Goal: Communication & Community: Answer question/provide support

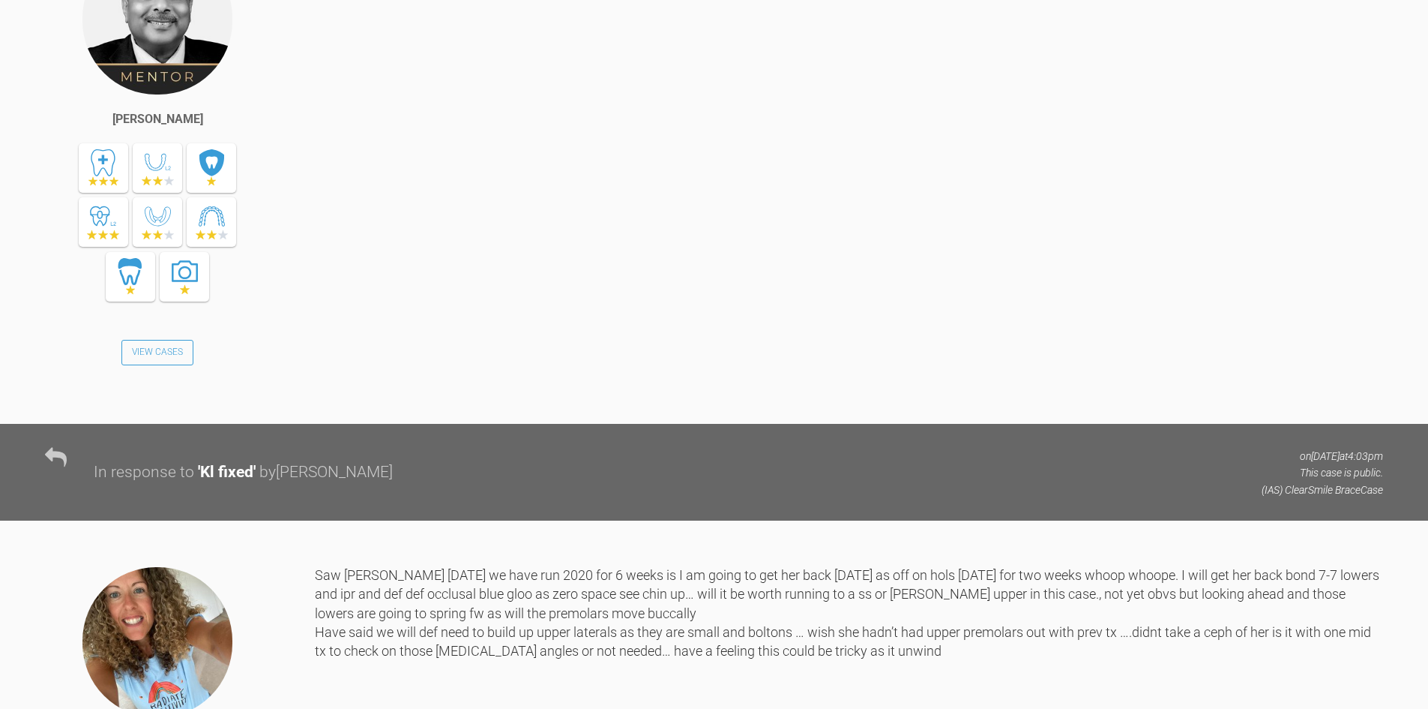
scroll to position [13322, 0]
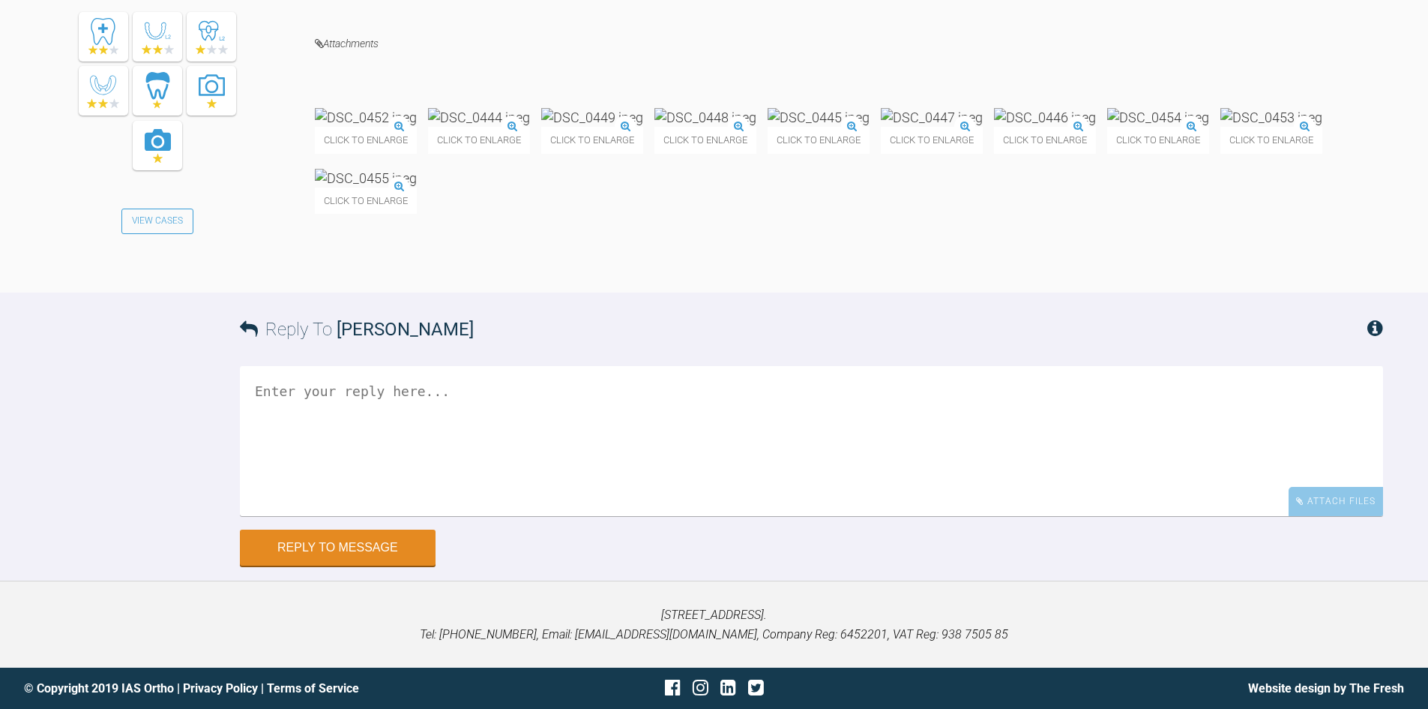
click at [391, 379] on textarea at bounding box center [811, 441] width 1143 height 150
click at [403, 425] on textarea at bounding box center [811, 441] width 1143 height 150
type textarea "S"
type textarea "Snap here too!!! Looking good - please proceed as planned."
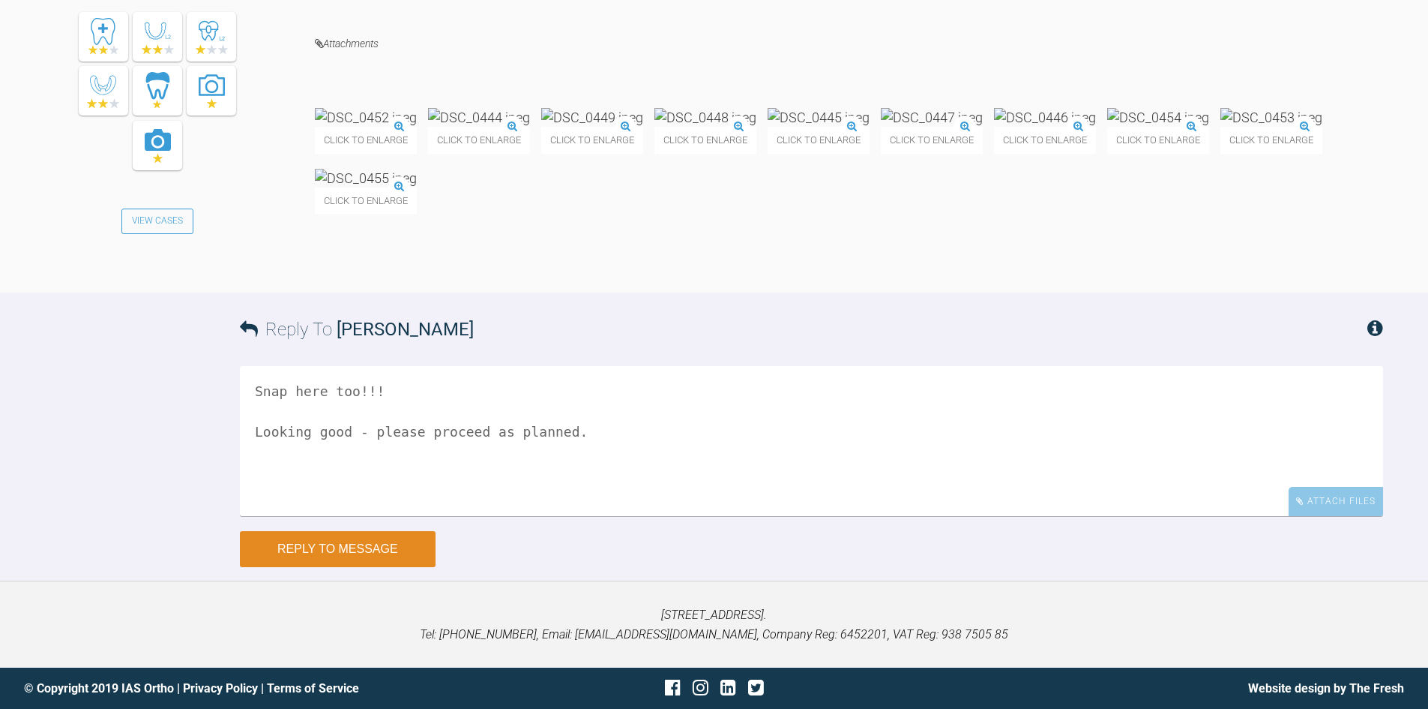
click at [361, 567] on button "Reply to Message" at bounding box center [338, 549] width 196 height 36
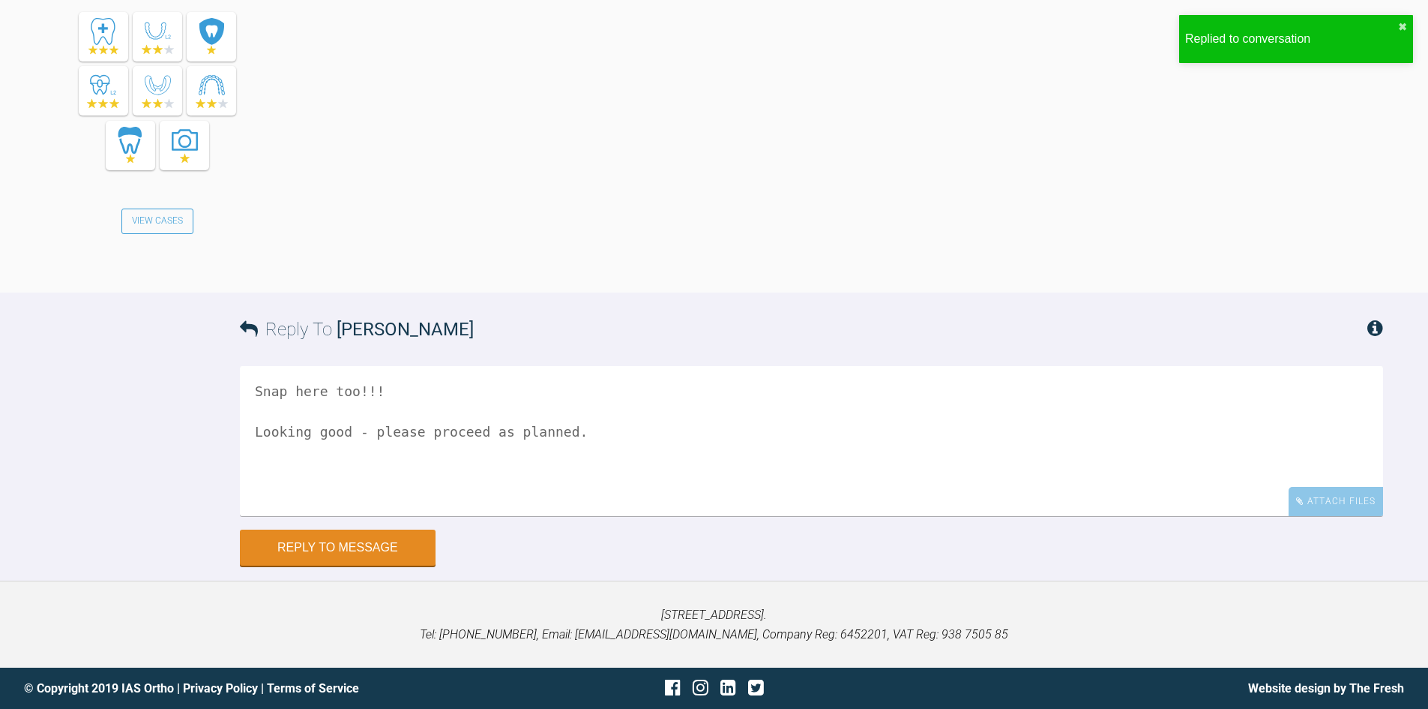
scroll to position [13894, 0]
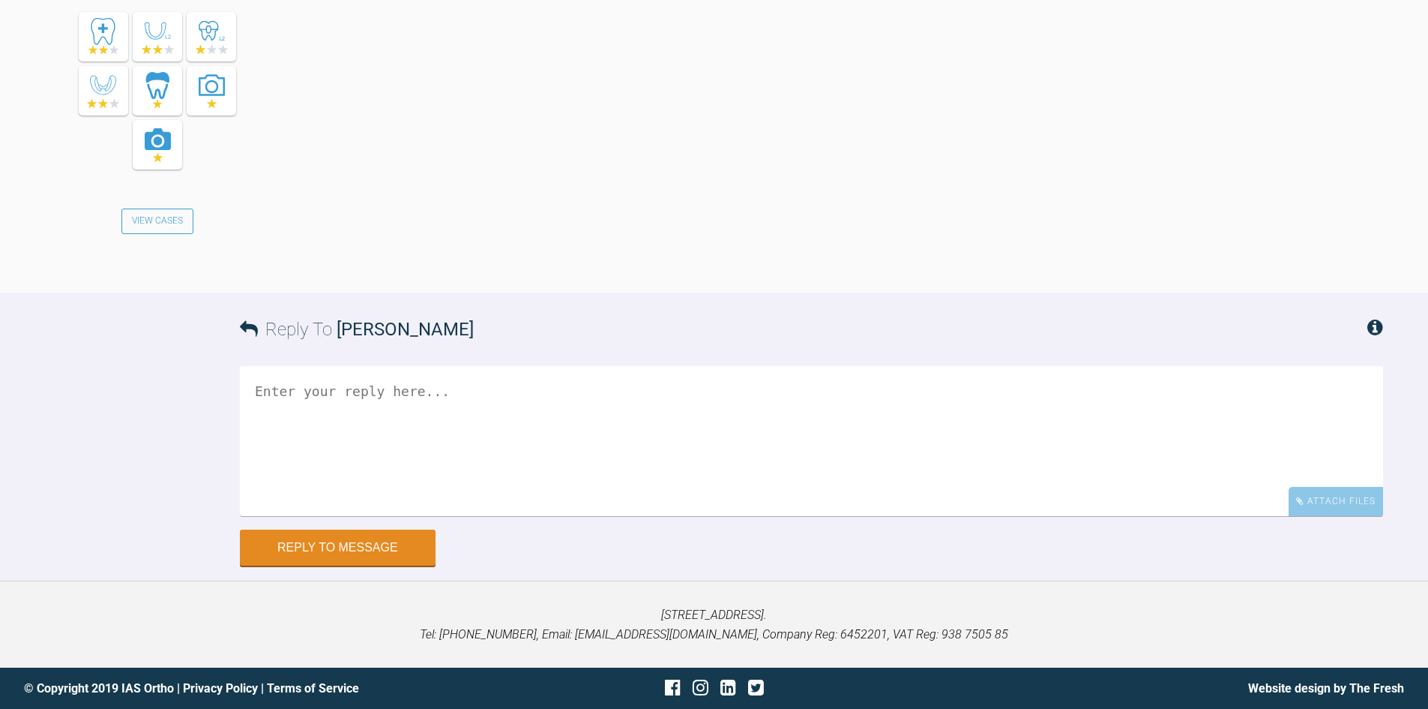
scroll to position [18774, 0]
click at [361, 477] on textarea at bounding box center [811, 441] width 1143 height 150
type textarea "Any pics?"
click at [355, 567] on button "Reply to Message" at bounding box center [338, 549] width 196 height 36
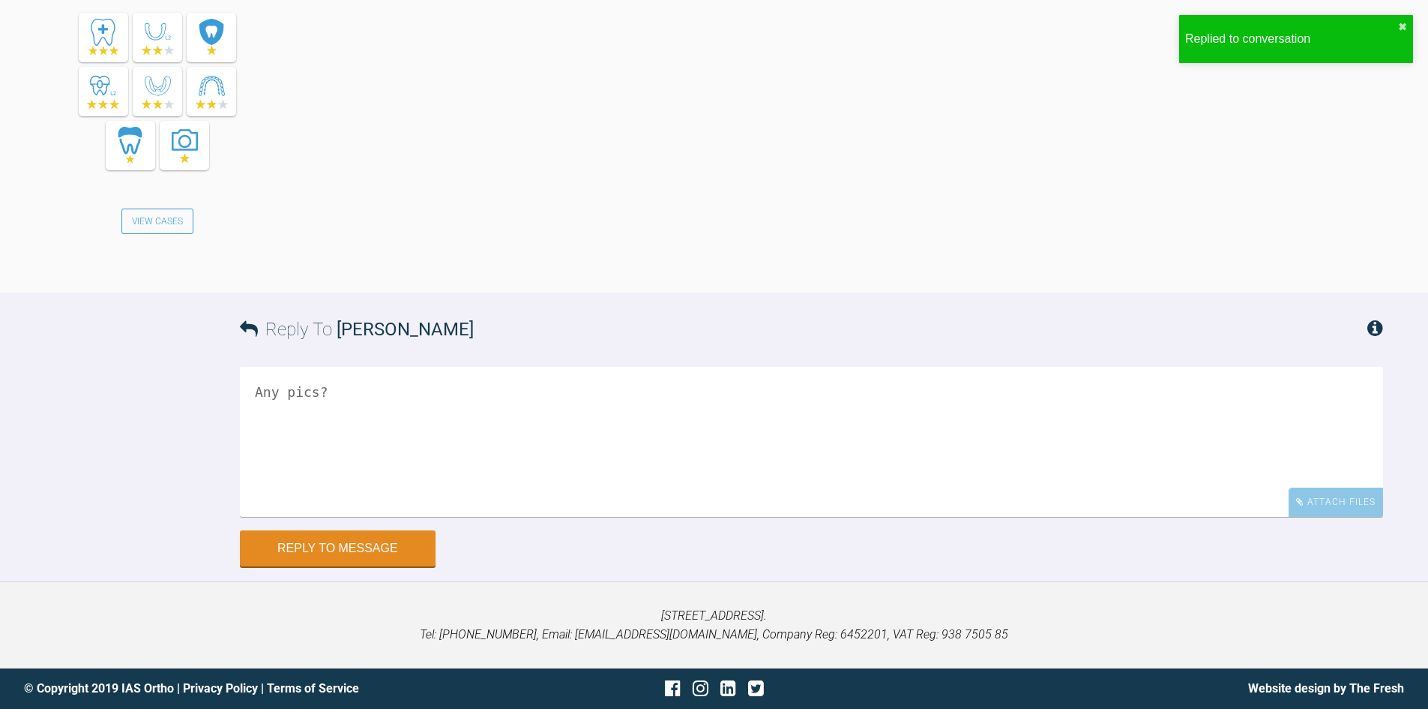
scroll to position [19401, 0]
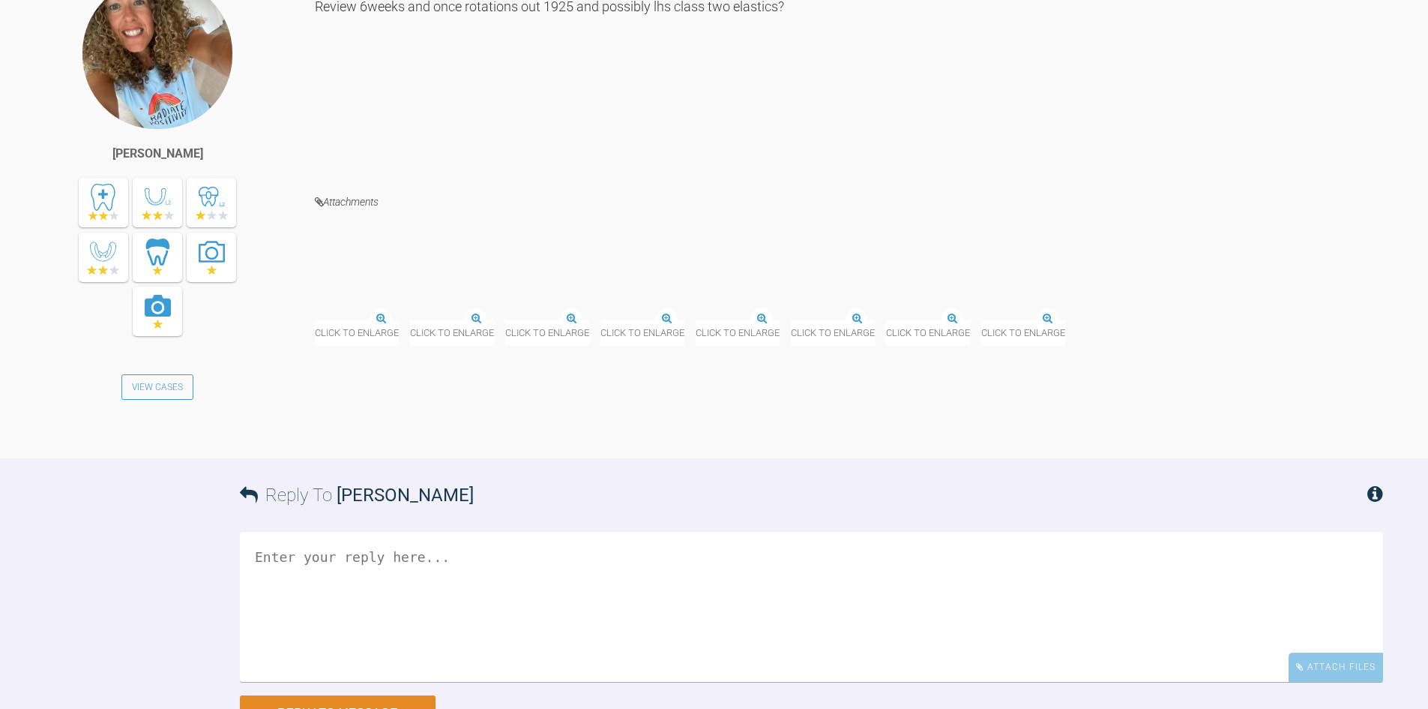
scroll to position [11655, 0]
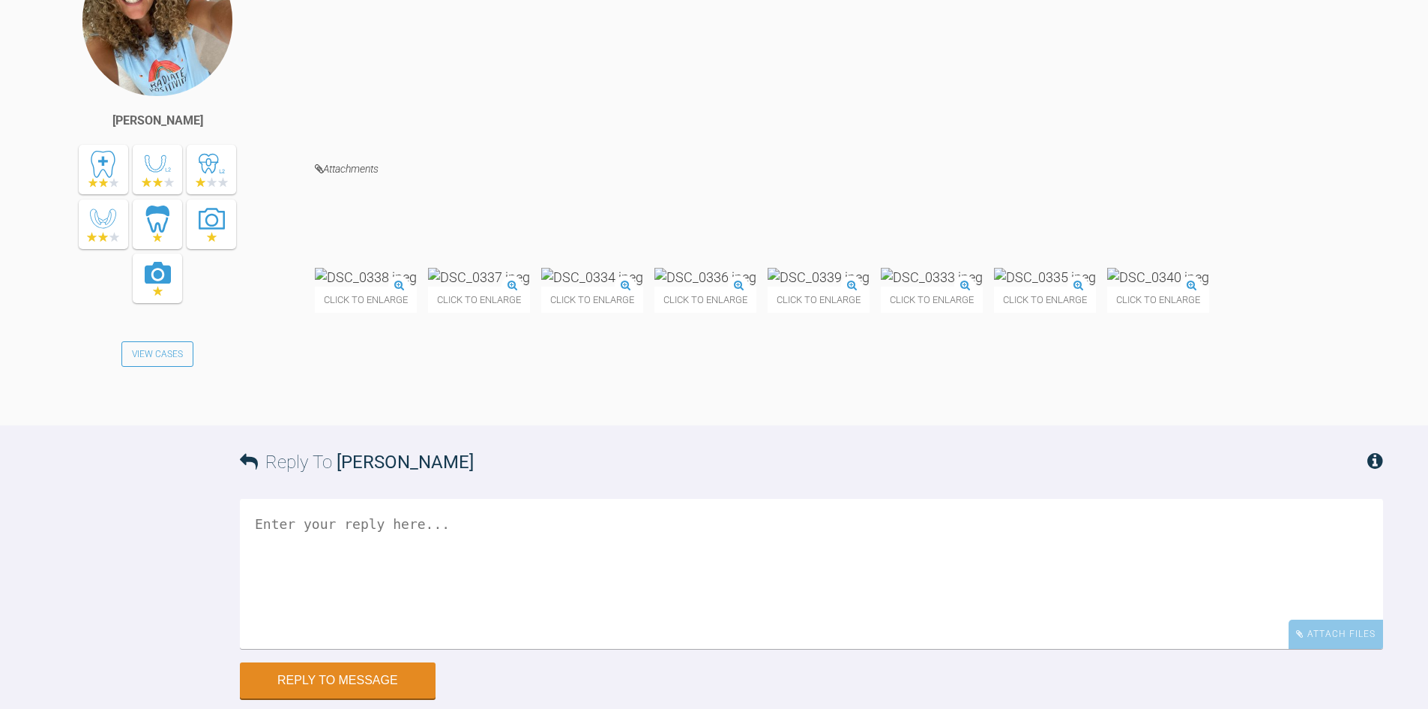
click at [328, 649] on textarea at bounding box center [811, 574] width 1143 height 150
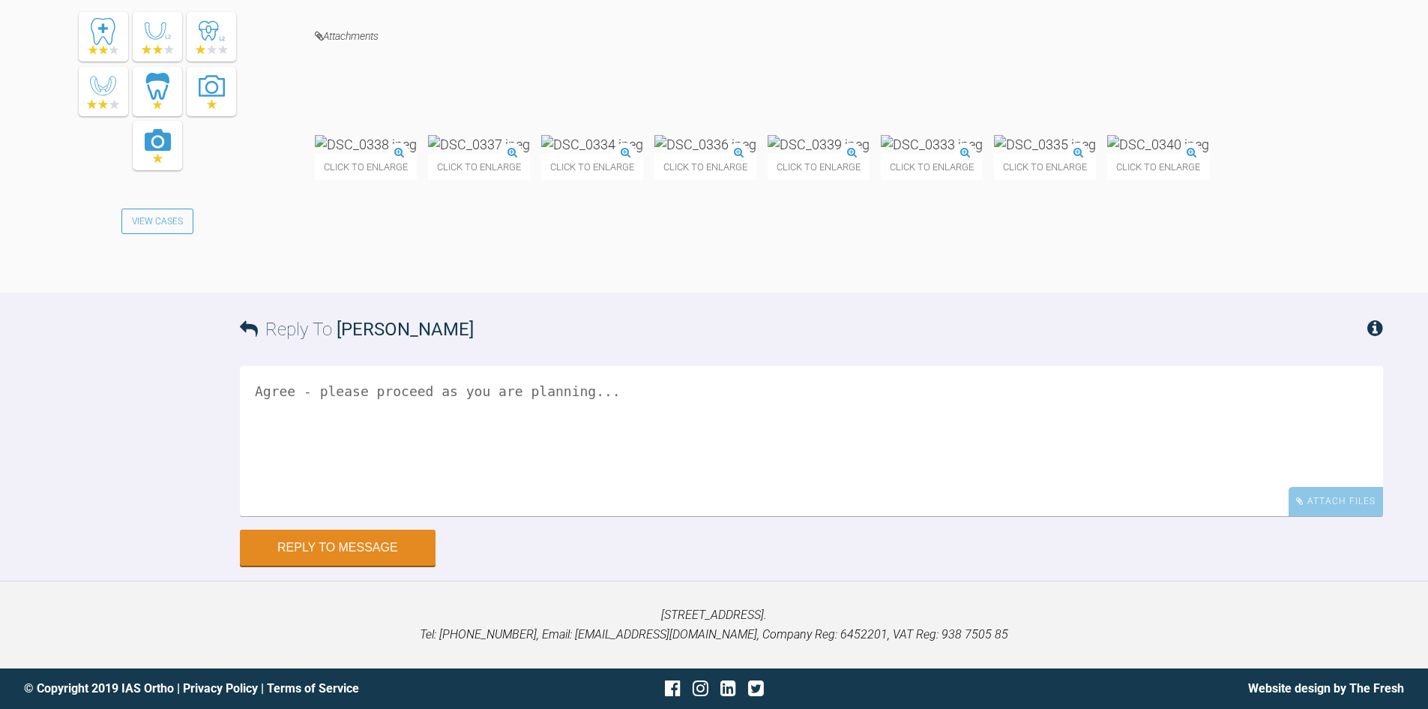
scroll to position [11880, 0]
type textarea "Agree - please proceed as you are planning..."
click at [387, 557] on button "Reply to Message" at bounding box center [338, 549] width 196 height 36
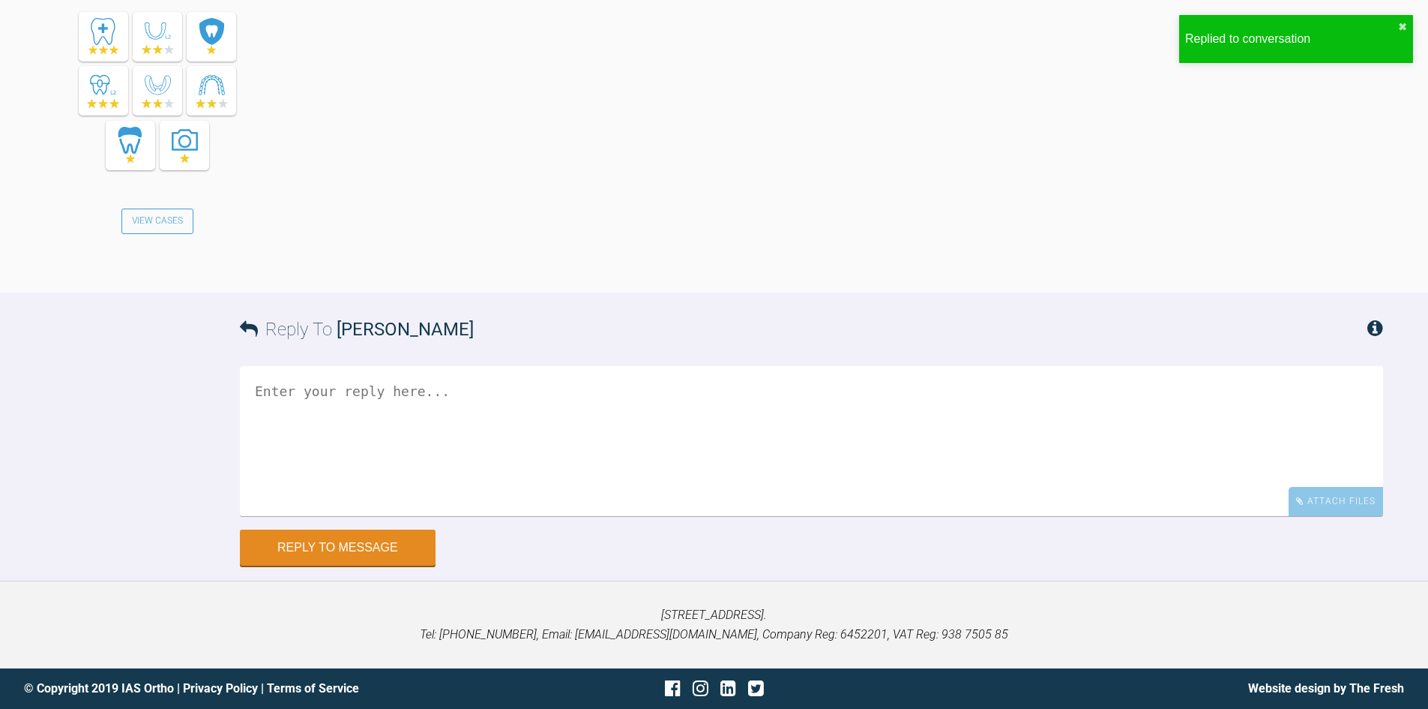
scroll to position [12464, 0]
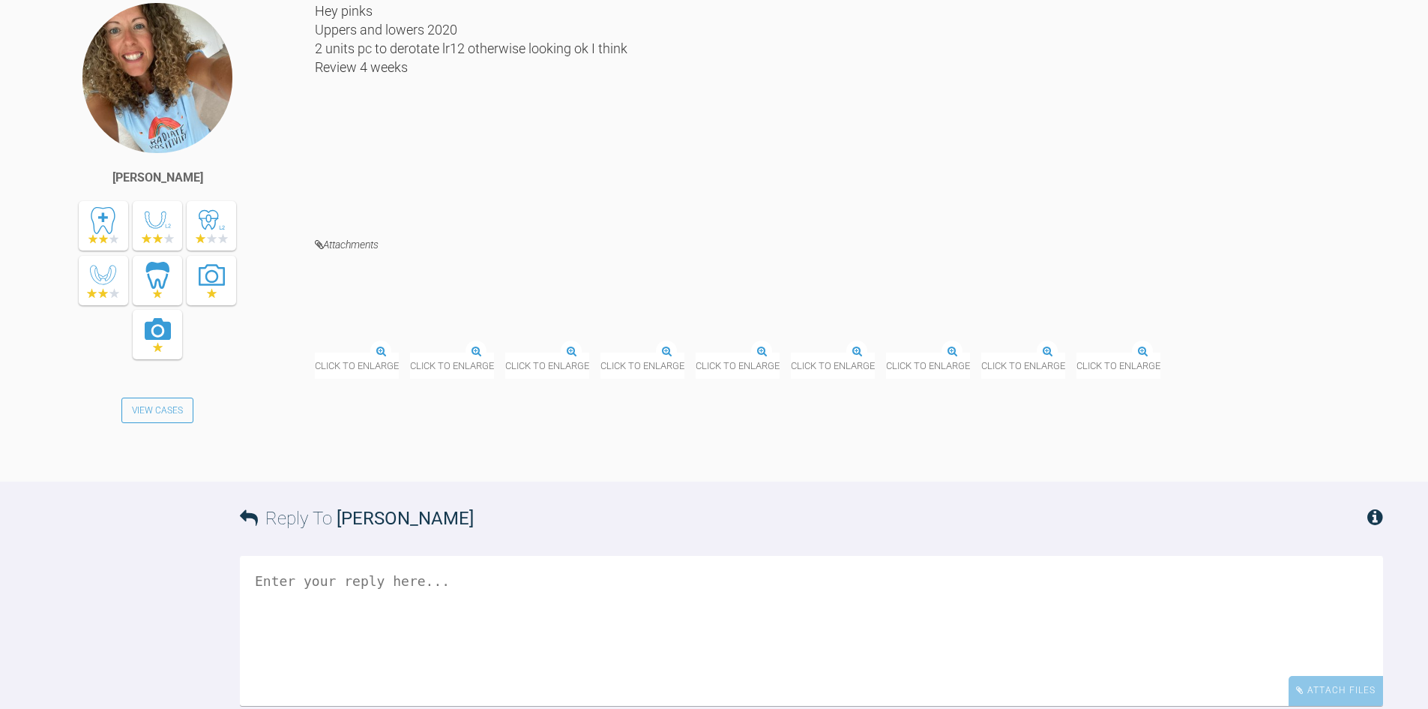
scroll to position [24174, 0]
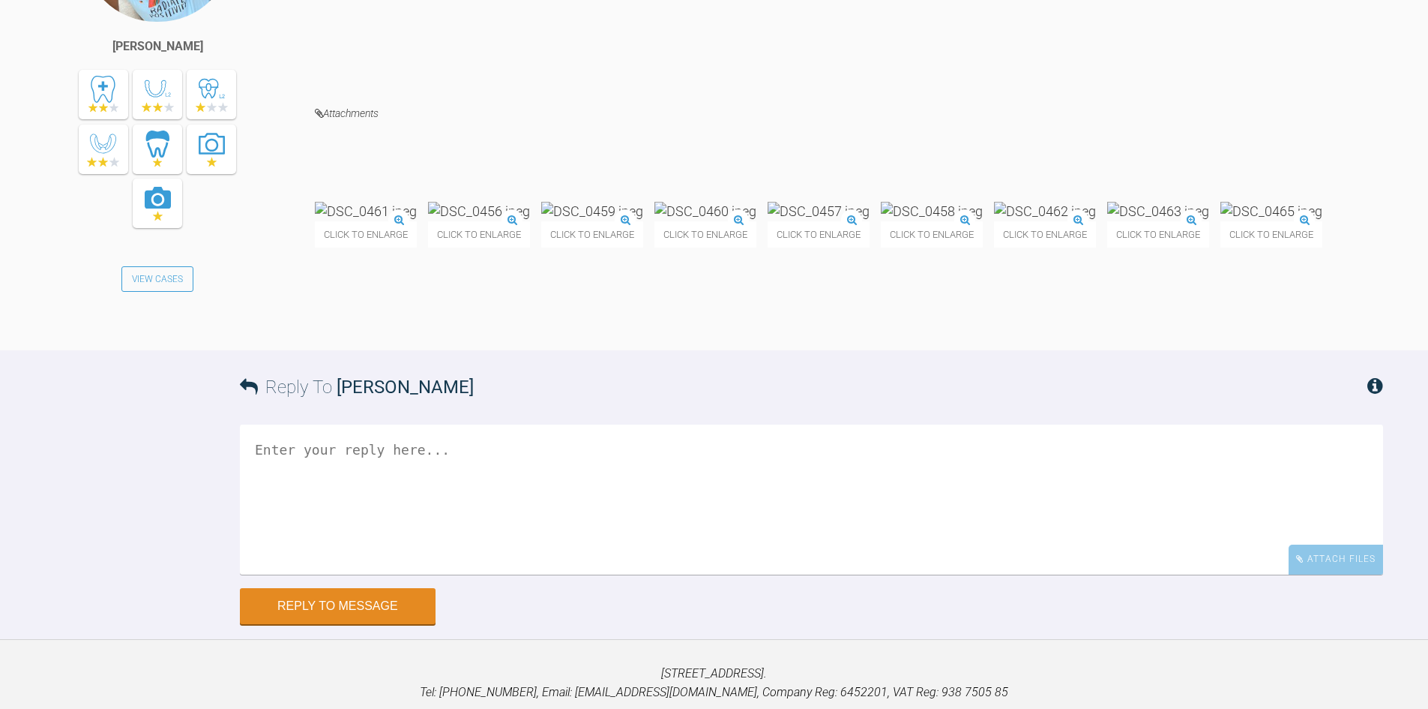
click at [870, 220] on img at bounding box center [819, 211] width 102 height 19
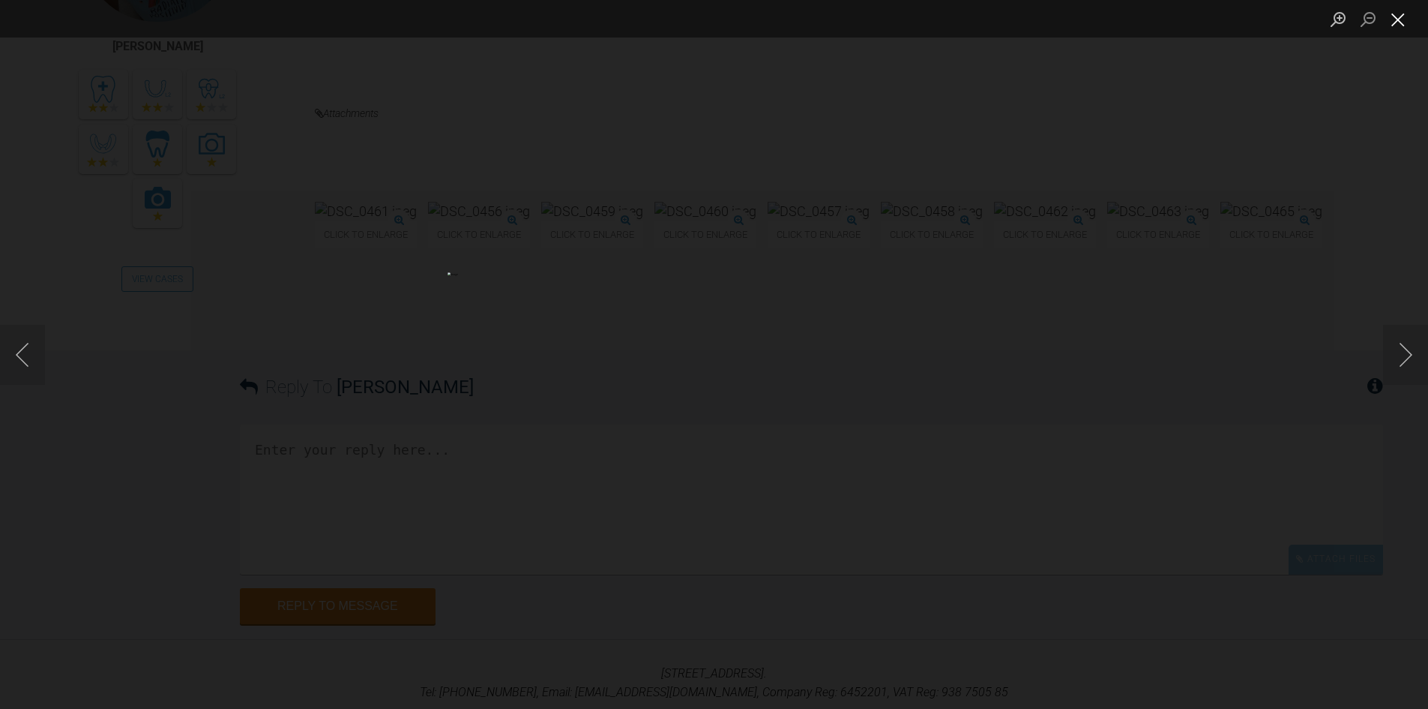
click at [1392, 20] on button "Close lightbox" at bounding box center [1398, 19] width 30 height 26
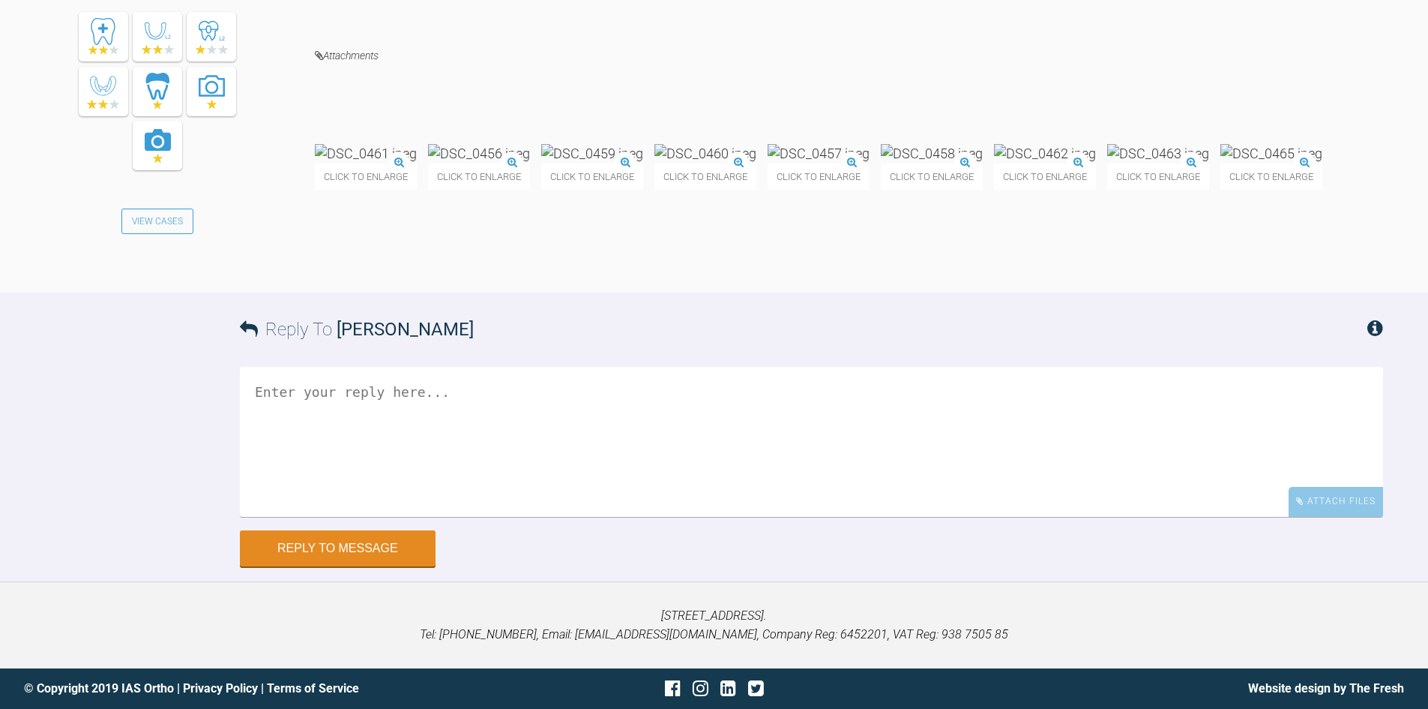
scroll to position [24323, 0]
click at [336, 517] on textarea at bounding box center [811, 442] width 1143 height 150
click at [316, 517] on textarea "Its bestt if u/t the" at bounding box center [811, 442] width 1143 height 150
click at [342, 517] on textarea "Its best if u/t the" at bounding box center [811, 442] width 1143 height 150
click at [430, 517] on textarea "Its best if you u/t the" at bounding box center [811, 442] width 1143 height 150
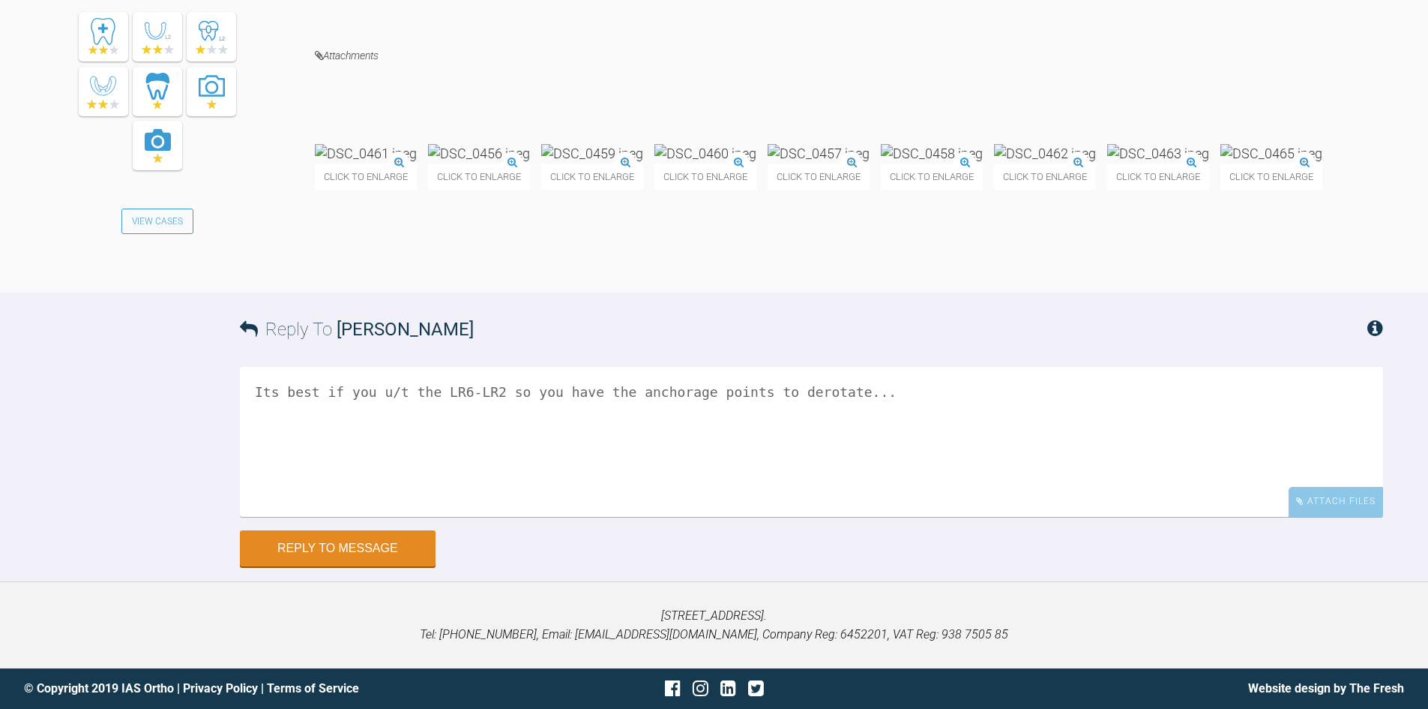
scroll to position [24473, 0]
type textarea "Its best if you u/t the LR6-LR2 so you have the anchorage points to derotate..."
click at [298, 557] on button "Reply to Message" at bounding box center [338, 550] width 196 height 36
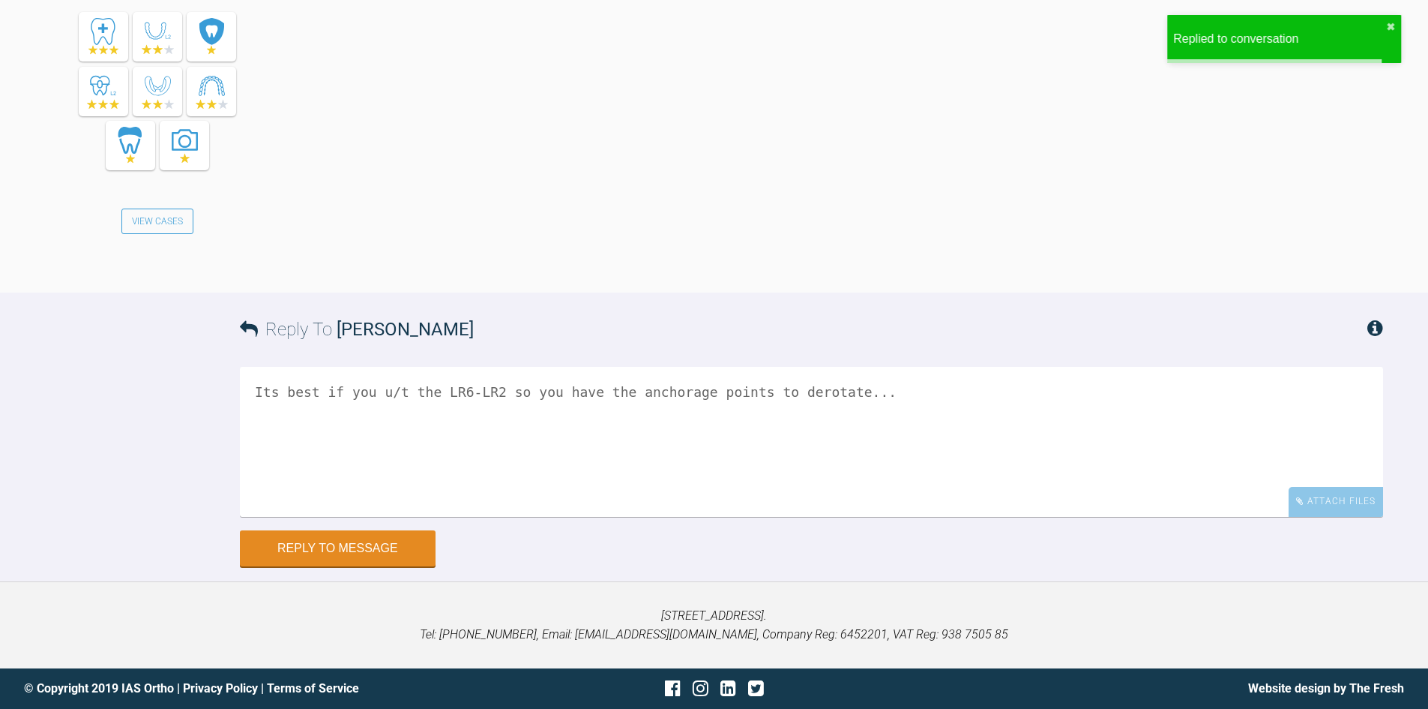
scroll to position [25048, 0]
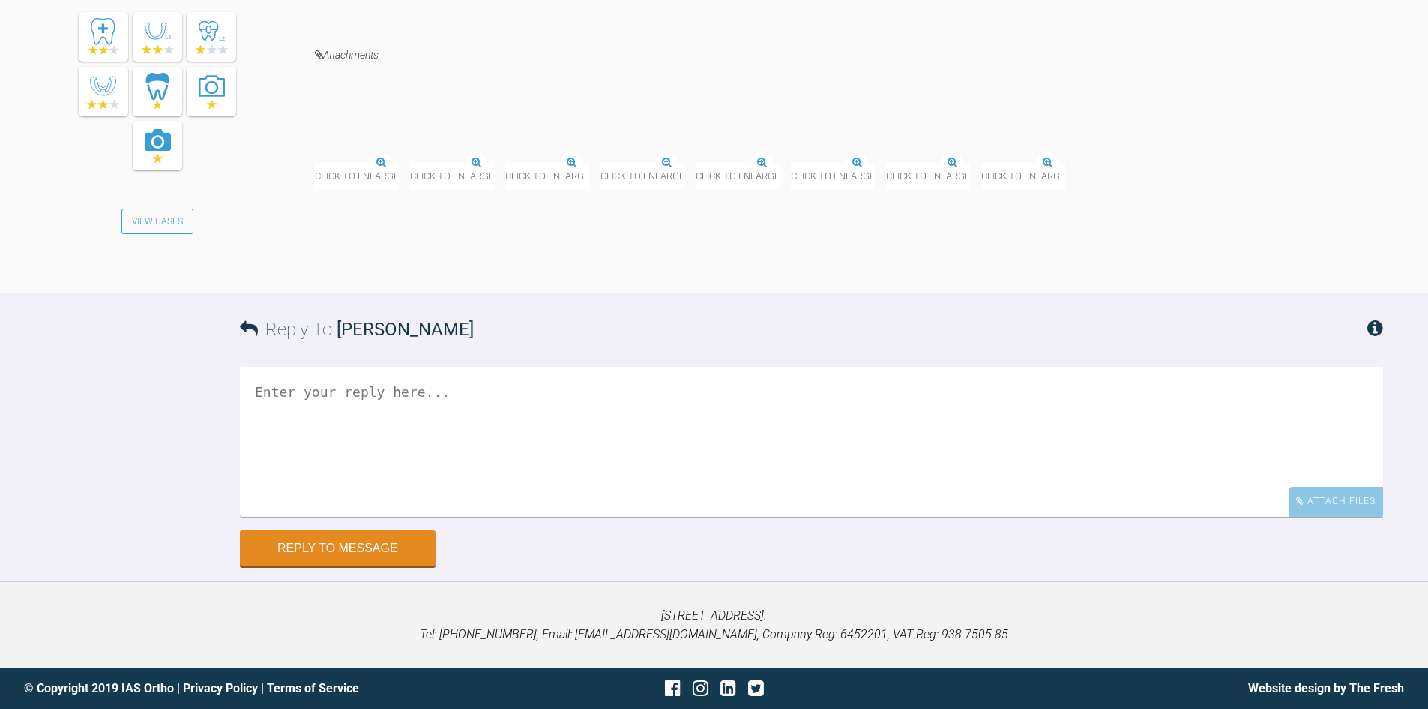
scroll to position [56594, 0]
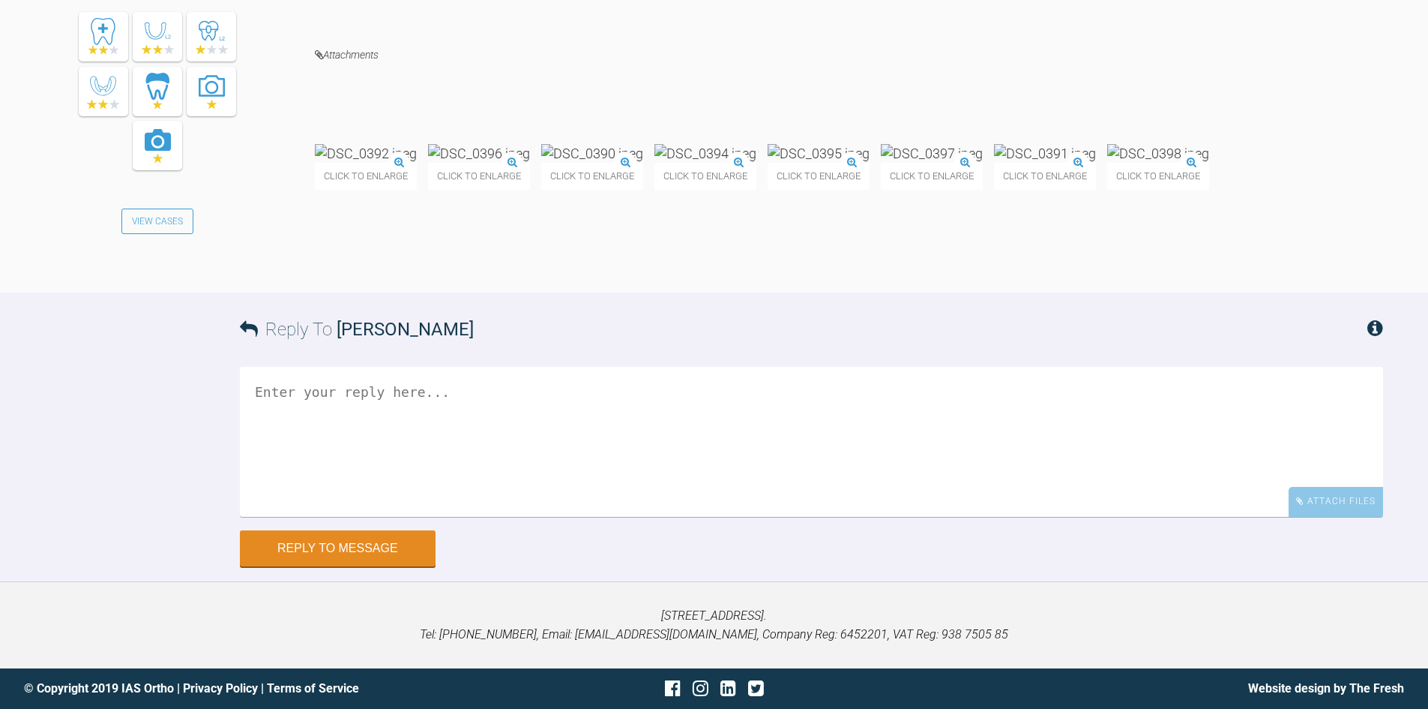
click at [384, 163] on img at bounding box center [366, 153] width 102 height 19
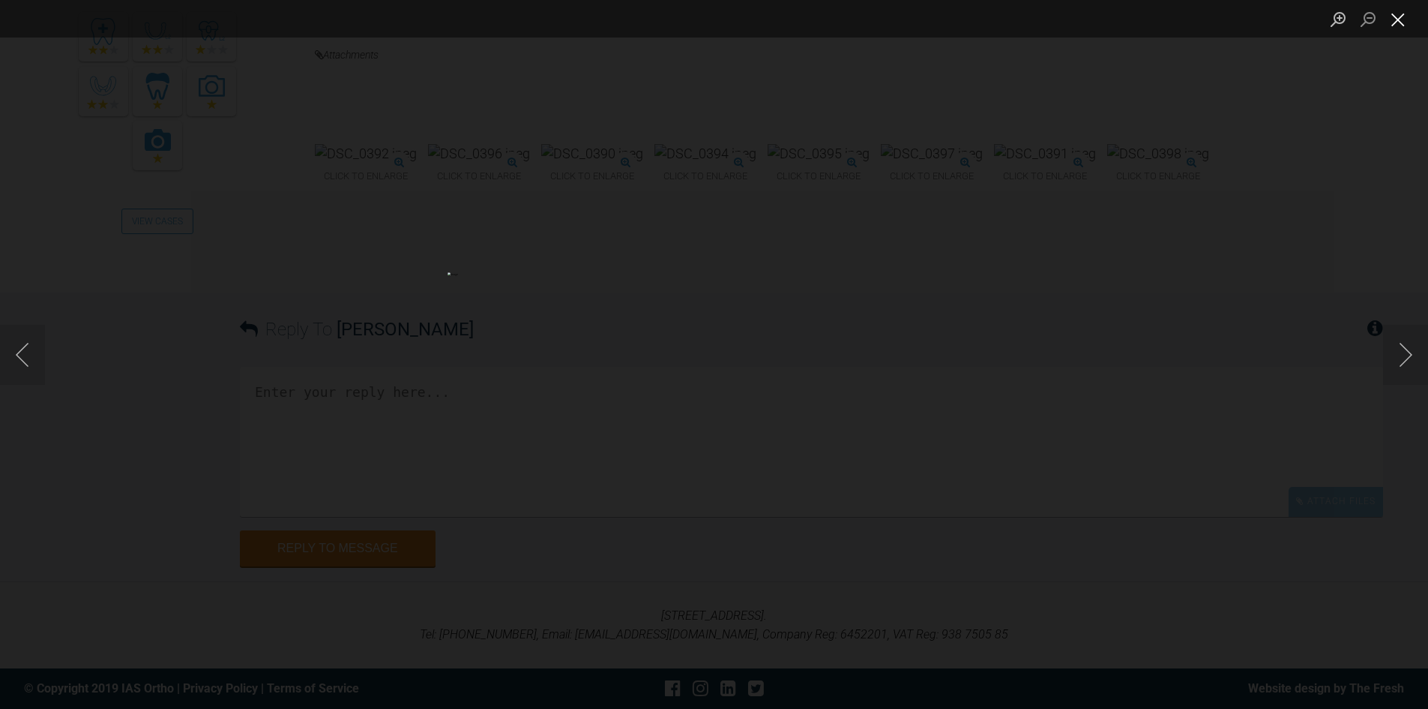
click at [1408, 25] on button "Close lightbox" at bounding box center [1398, 19] width 30 height 26
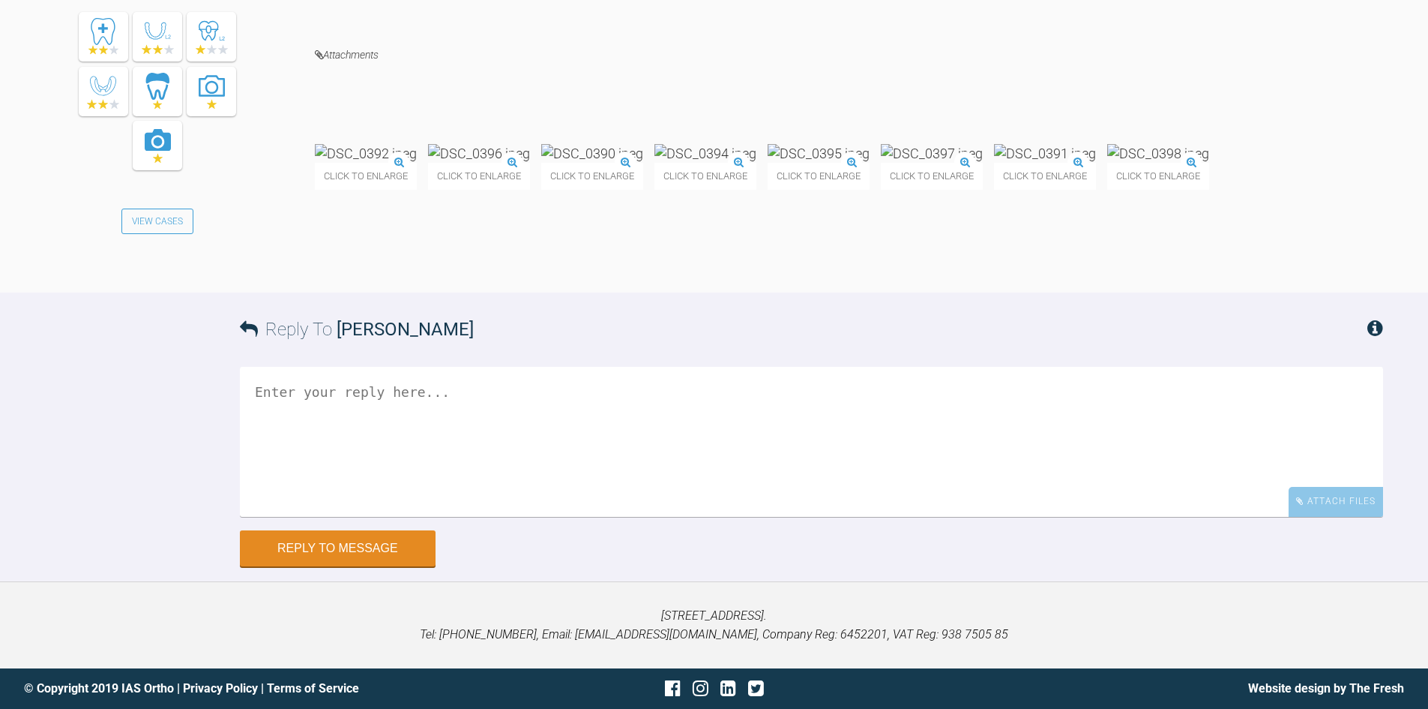
click at [994, 163] on img at bounding box center [1045, 153] width 102 height 19
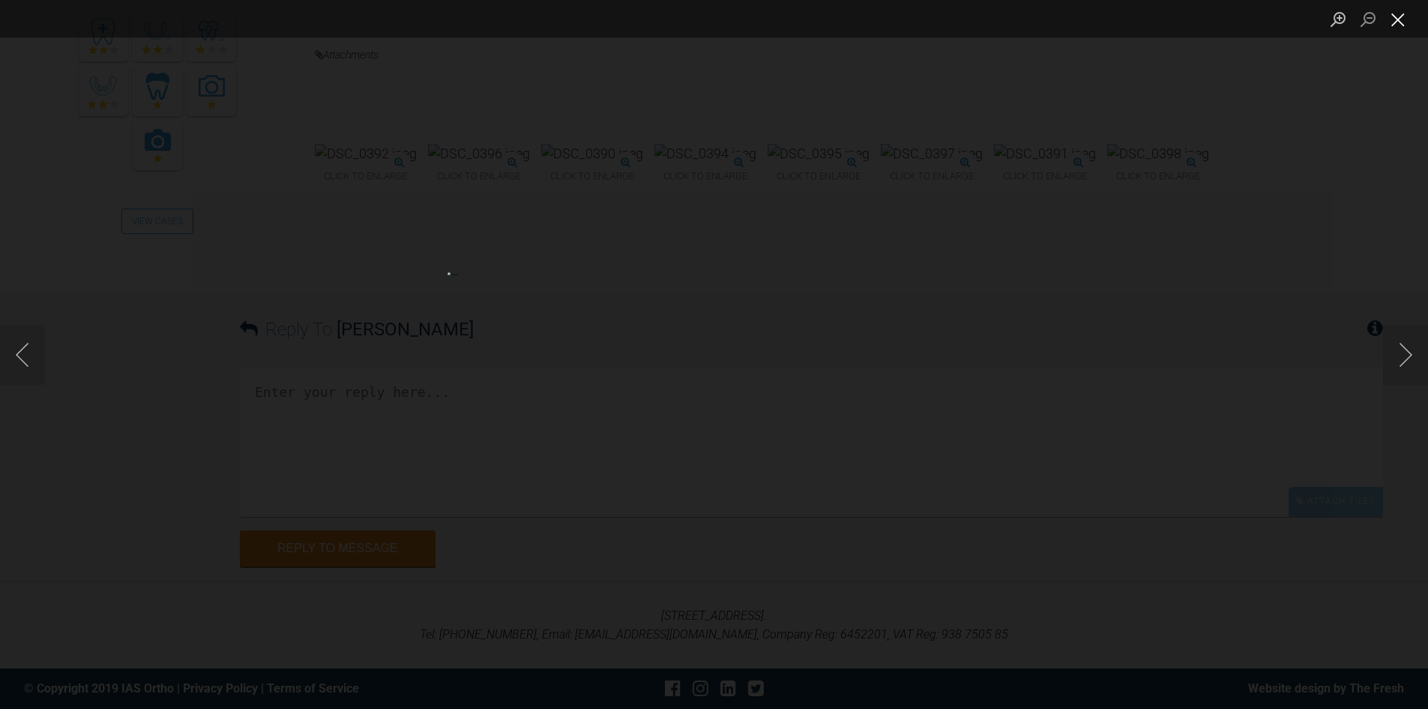
click at [1404, 12] on button "Close lightbox" at bounding box center [1398, 19] width 30 height 26
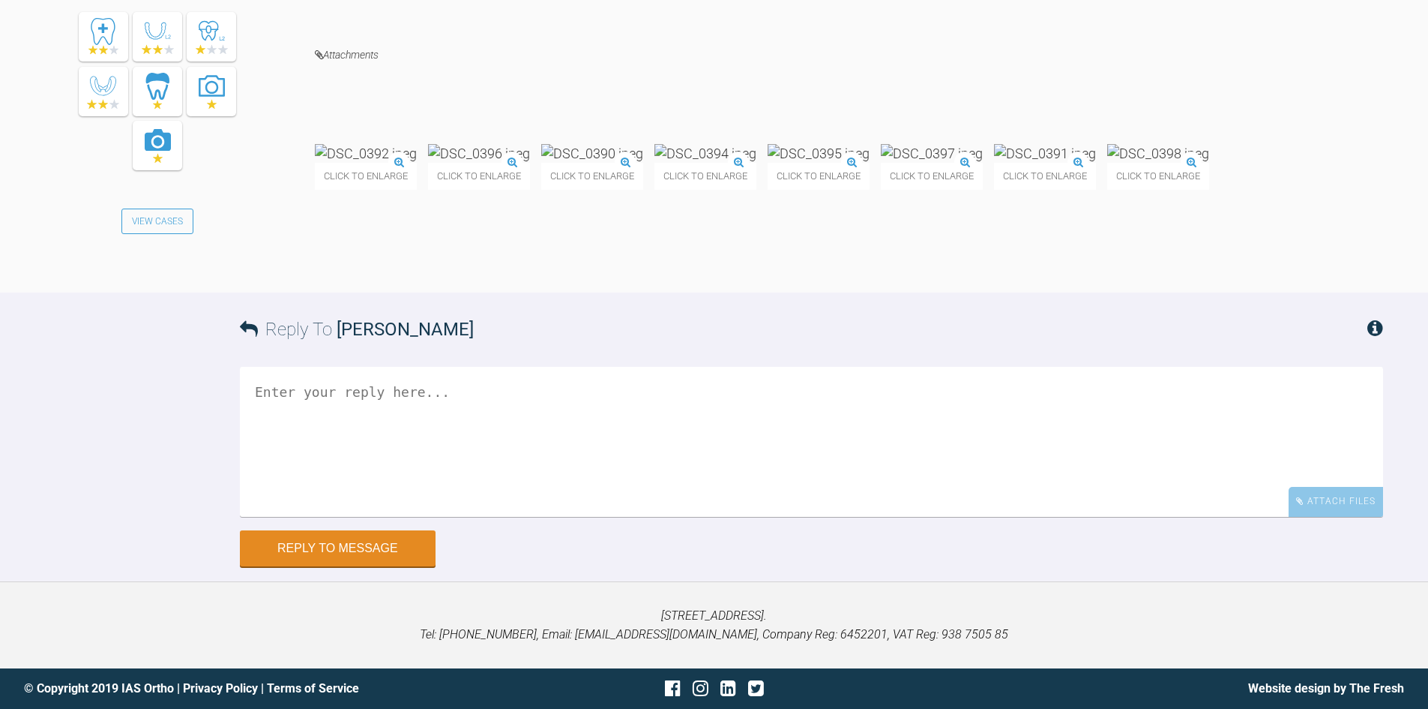
scroll to position [56669, 0]
click at [271, 366] on div "Reply To Rebecca Lynne Williams" at bounding box center [811, 328] width 1143 height 73
click at [307, 517] on textarea at bounding box center [811, 442] width 1143 height 150
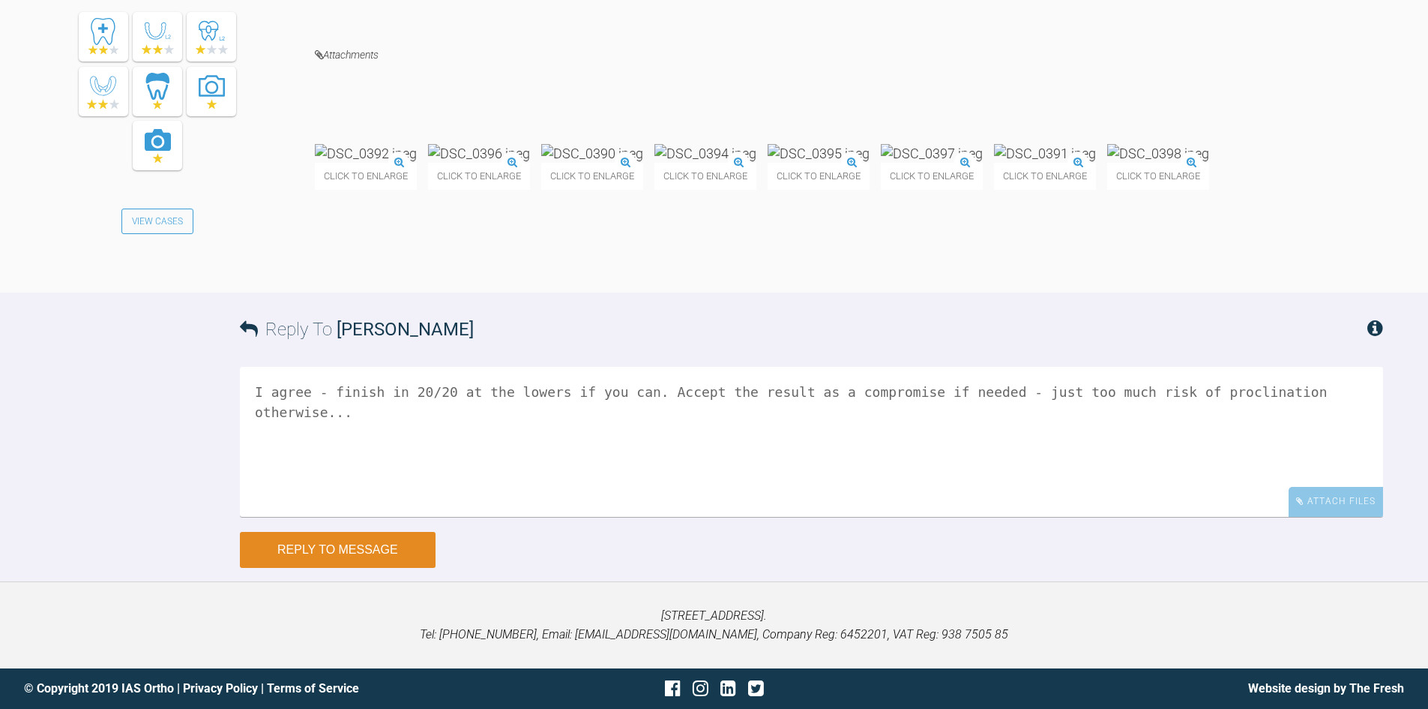
type textarea "I agree - finish in 20/20 at the lowers if you can. Accept the result as a comp…"
click at [311, 563] on button "Reply to Message" at bounding box center [338, 550] width 196 height 36
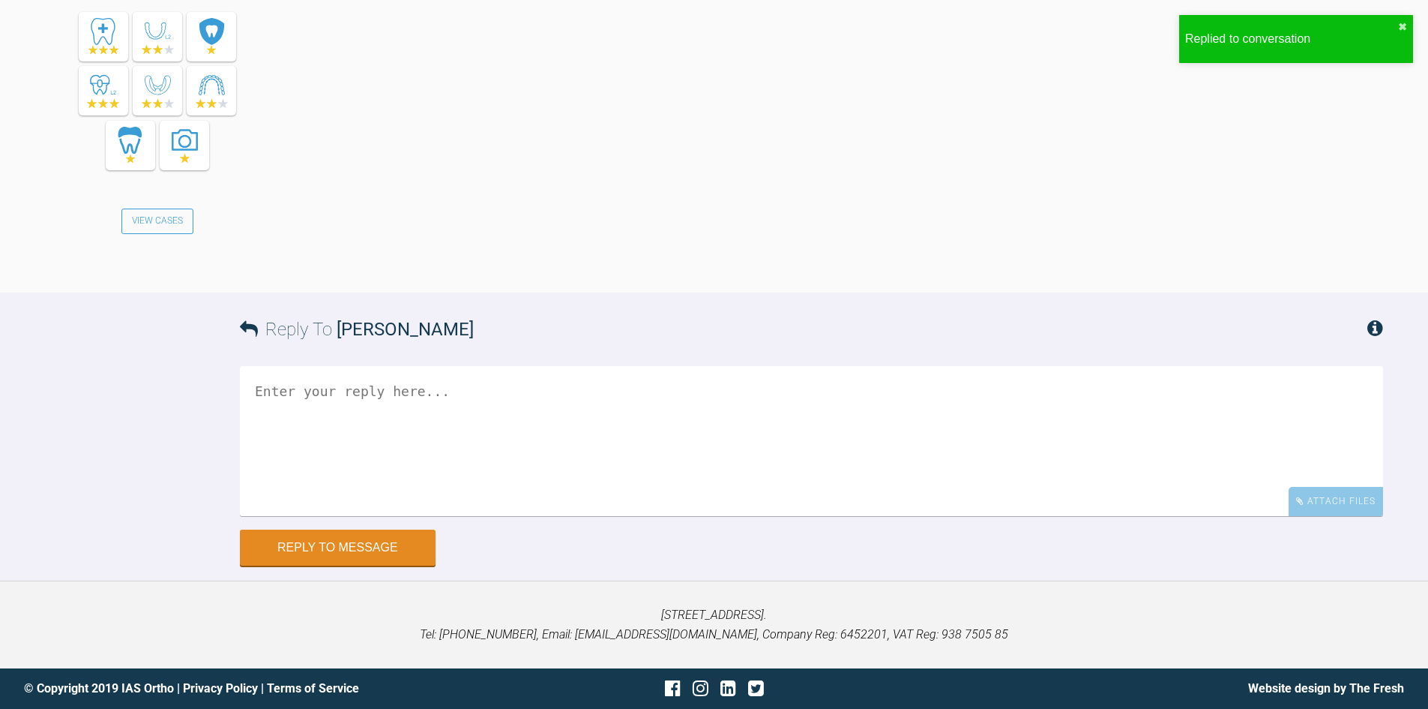
scroll to position [57467, 0]
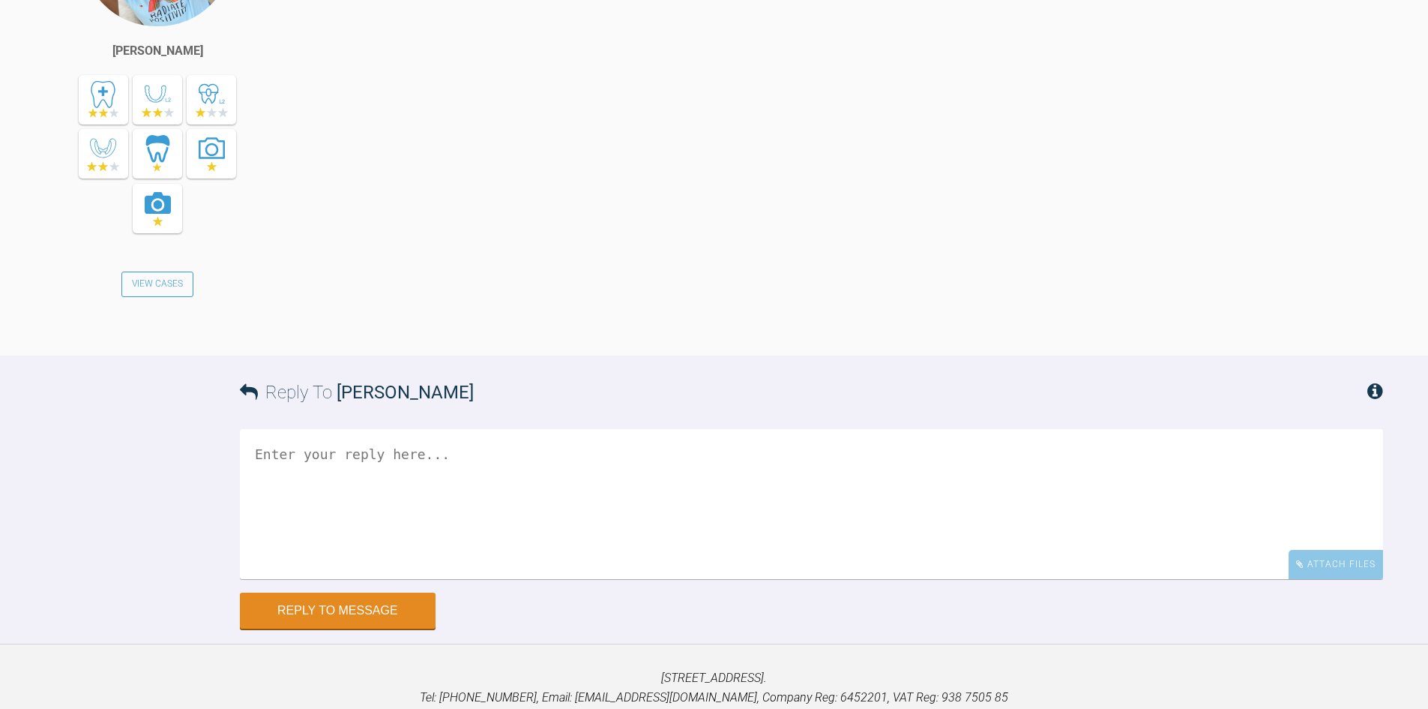
scroll to position [4264, 0]
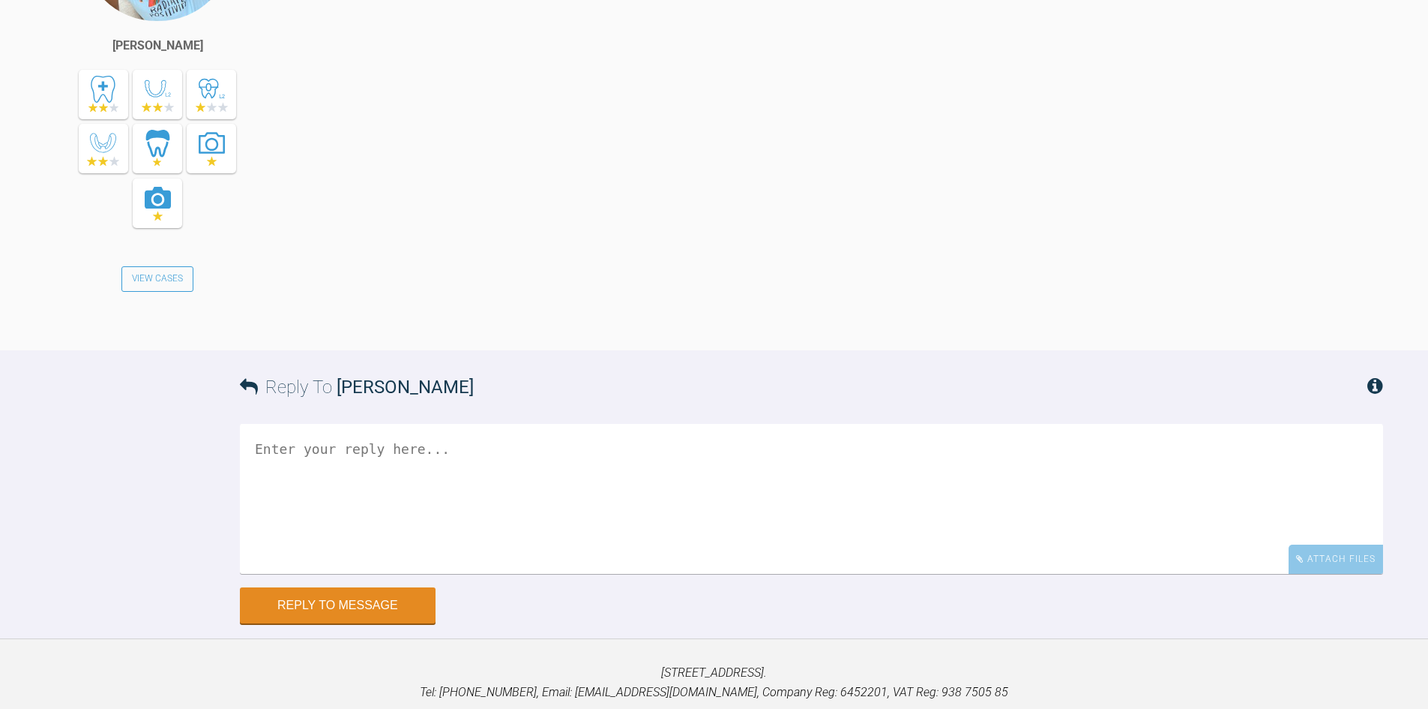
click at [441, 574] on textarea at bounding box center [811, 499] width 1143 height 150
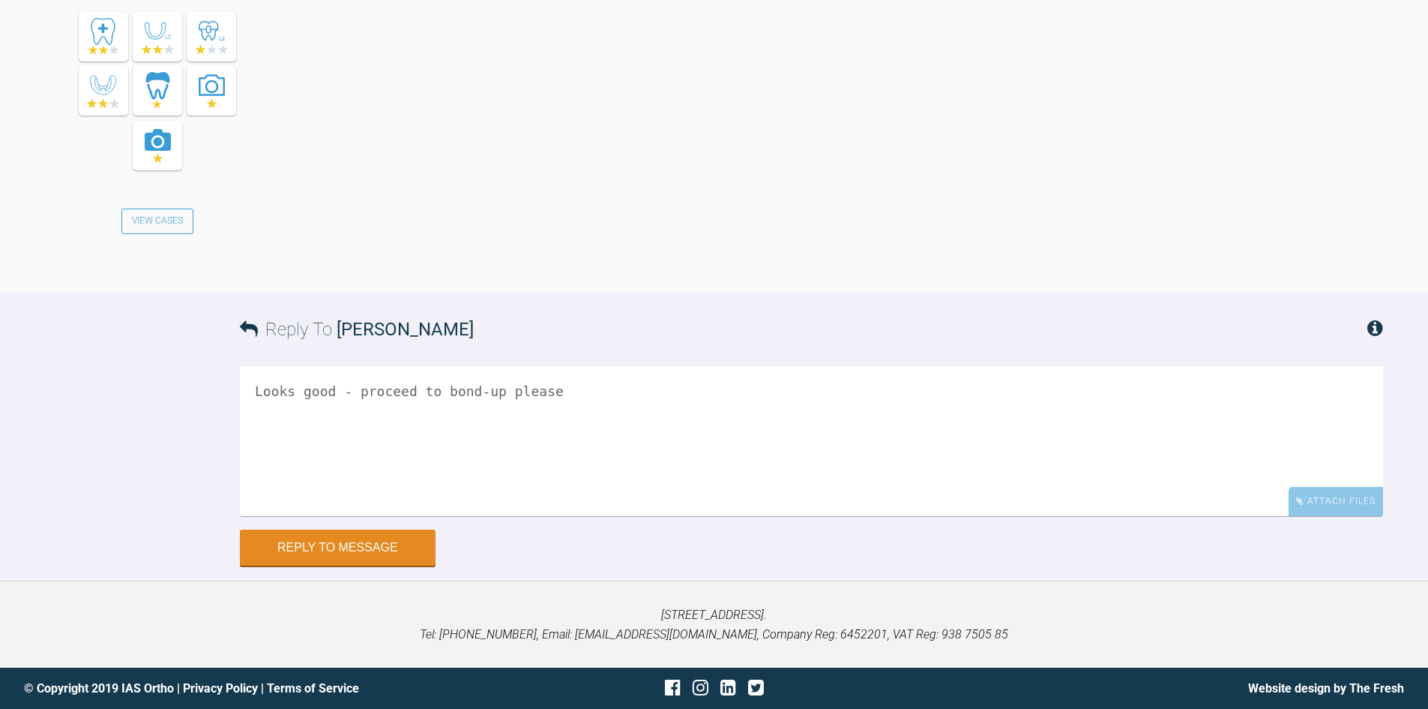
scroll to position [4489, 0]
type textarea "Looks good - proceed to bond-up please"
click at [298, 544] on button "Reply to Message" at bounding box center [338, 549] width 196 height 36
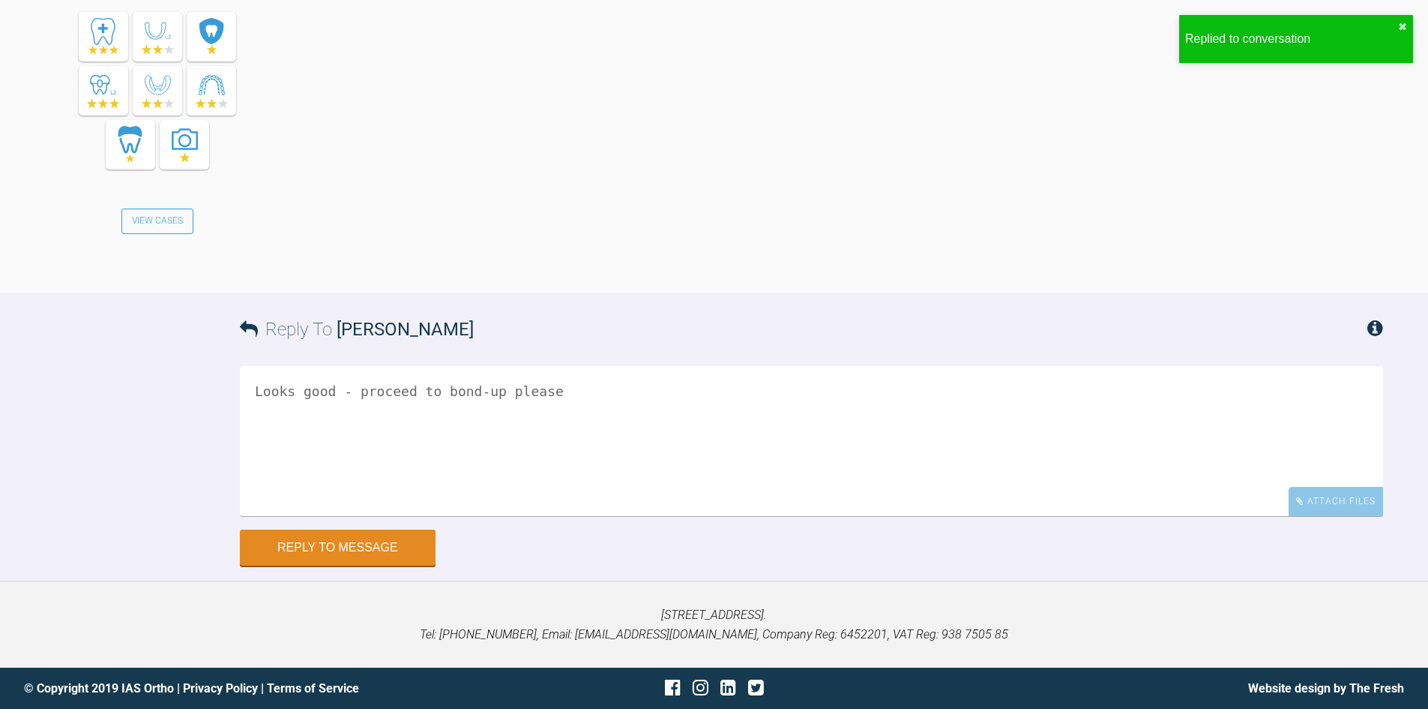
scroll to position [5062, 0]
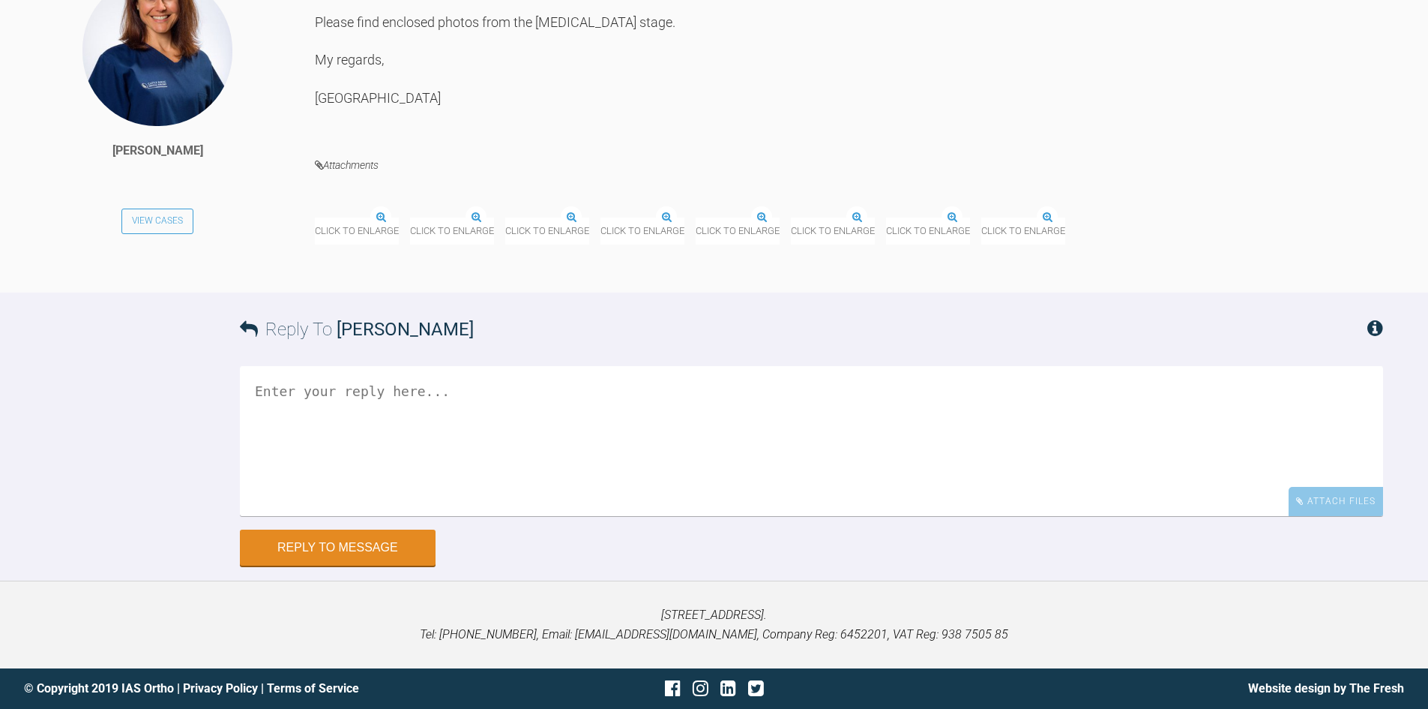
scroll to position [12515, 0]
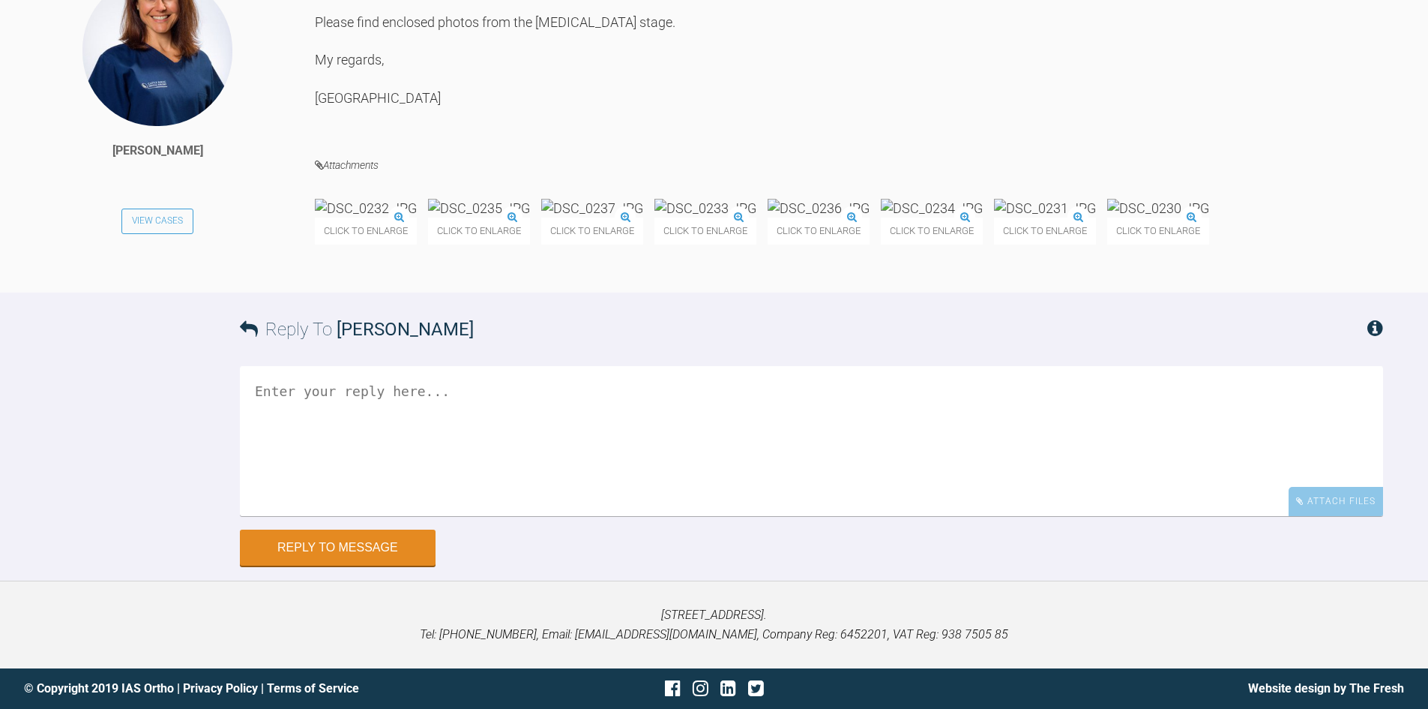
click at [373, 513] on textarea at bounding box center [811, 441] width 1143 height 150
click at [436, 496] on textarea "Well done Kinga - lookina great outcome" at bounding box center [811, 441] width 1143 height 150
click at [574, 495] on textarea "Well done Kinga - looking at a great outcome" at bounding box center [811, 441] width 1143 height 150
click at [597, 490] on textarea "Well done Kinga - looking at a great outcome" at bounding box center [811, 441] width 1143 height 150
type textarea "Well done Kinga - looking at a great outcome :-) Please write your reflection o…"
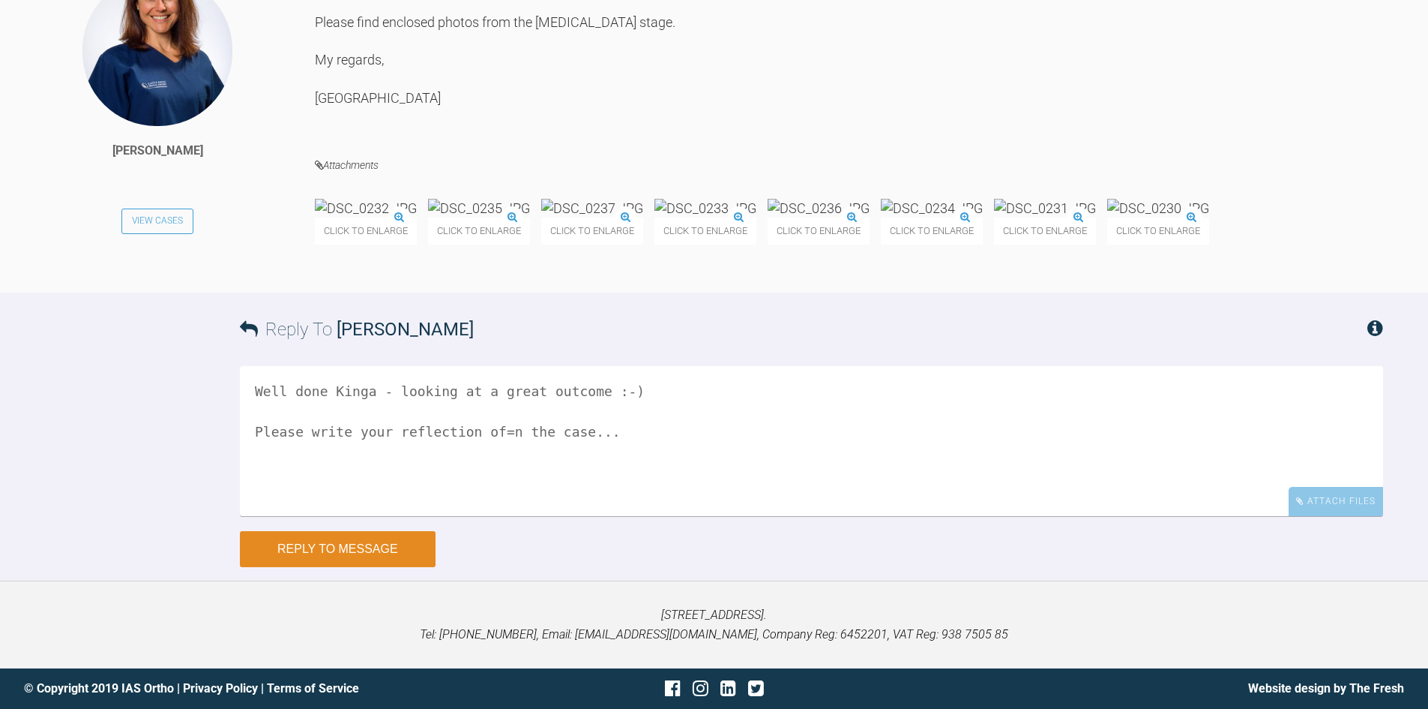
click at [403, 567] on button "Reply to Message" at bounding box center [338, 549] width 196 height 36
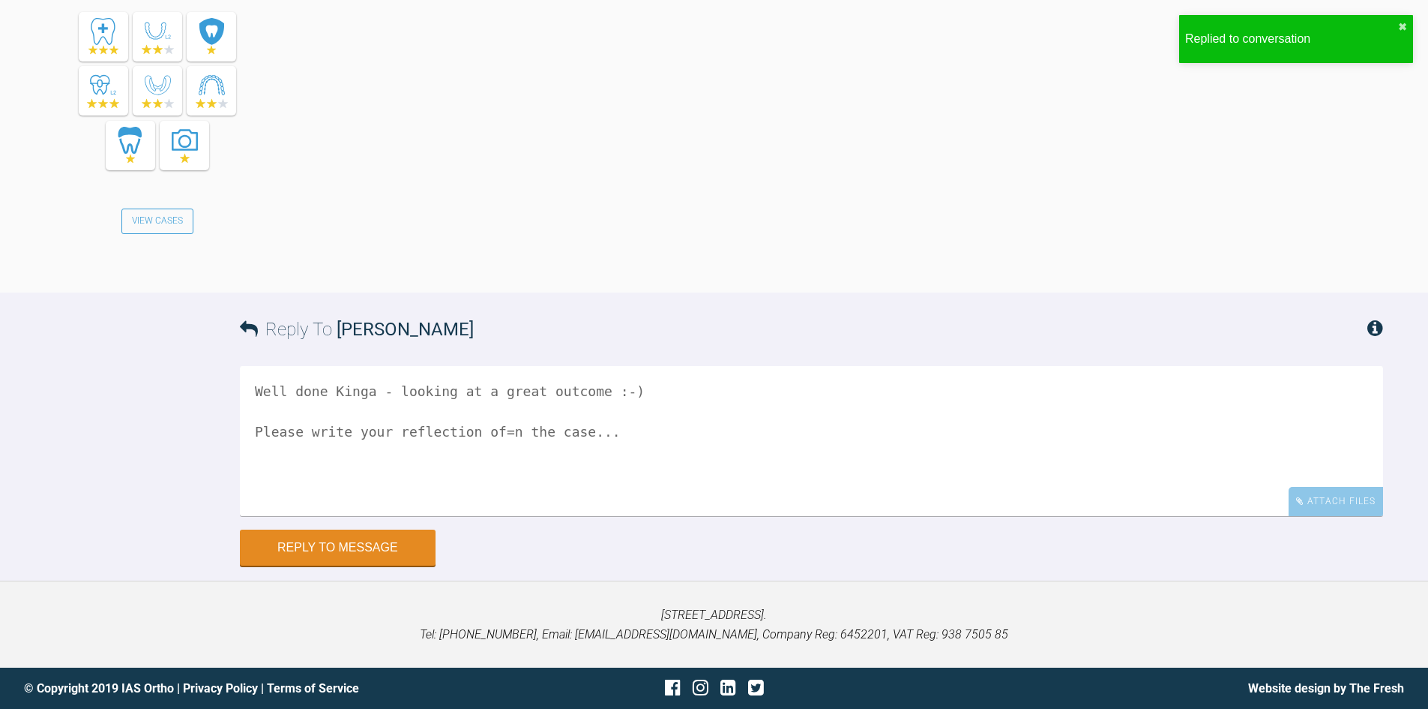
scroll to position [13187, 0]
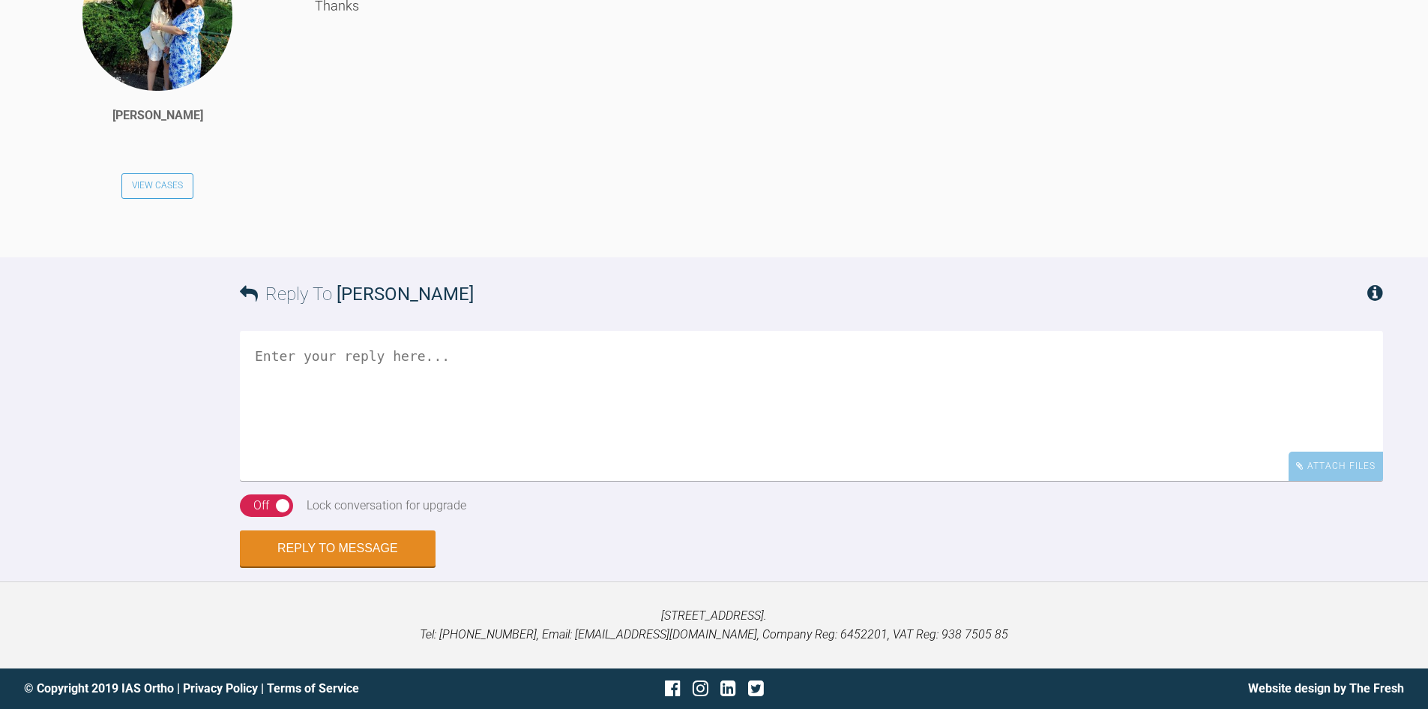
scroll to position [1723, 0]
click at [274, 367] on textarea at bounding box center [811, 406] width 1143 height 150
click at [493, 355] on textarea "This should be fine to treat." at bounding box center [811, 406] width 1143 height 150
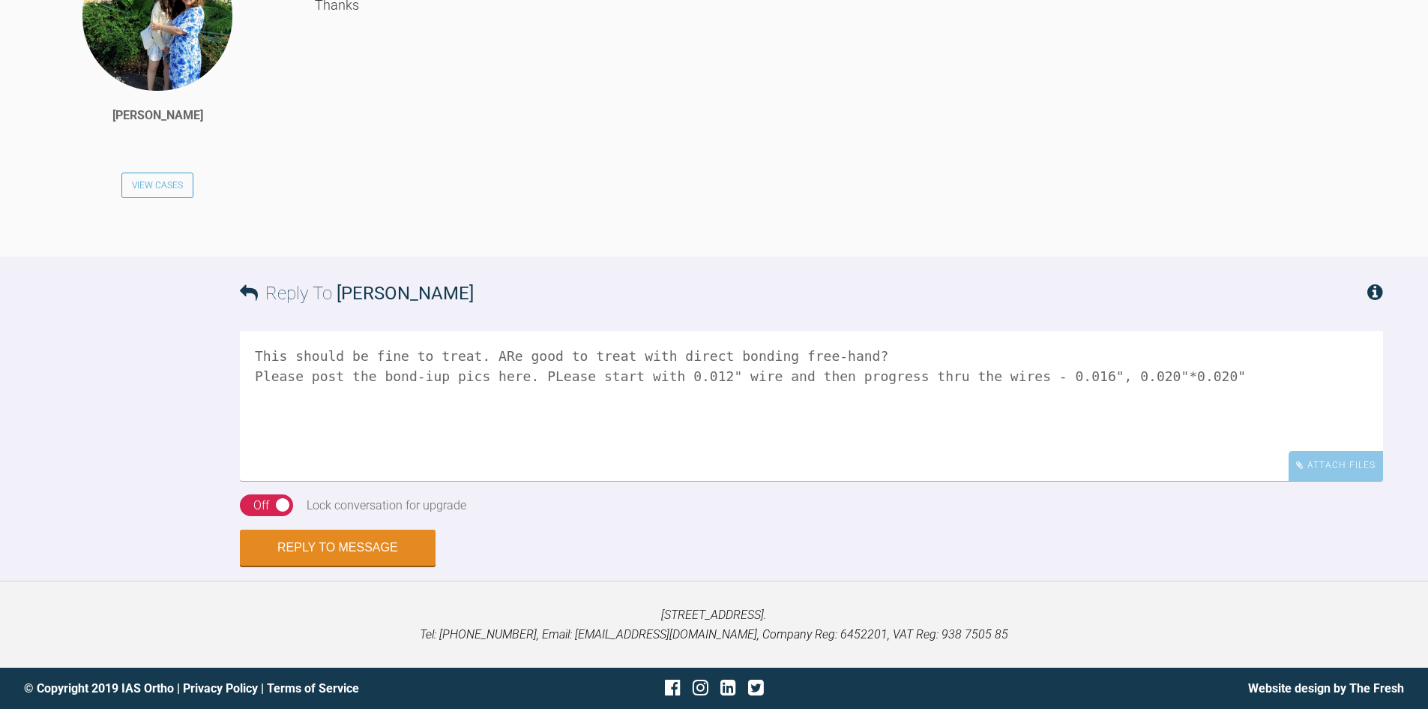
click at [1048, 379] on textarea "This should be fine to treat. ARe good to treat with direct bonding free-hand? …" at bounding box center [811, 406] width 1143 height 150
click at [1191, 376] on textarea "This should be fine to treat. ARe good to treat with direct bonding free-hand? …" at bounding box center [811, 406] width 1143 height 150
click at [700, 375] on textarea "This should be fine to treat. ARe good to treat with direct bonding free-hand? …" at bounding box center [811, 406] width 1143 height 150
click at [1269, 385] on textarea "This should be fine to treat. ARe good to treat with direct bonding free-hand? …" at bounding box center [811, 406] width 1143 height 150
click at [399, 394] on textarea "This should be fine to treat. ARe good to treat with direct bonding free-hand? …" at bounding box center [811, 406] width 1143 height 150
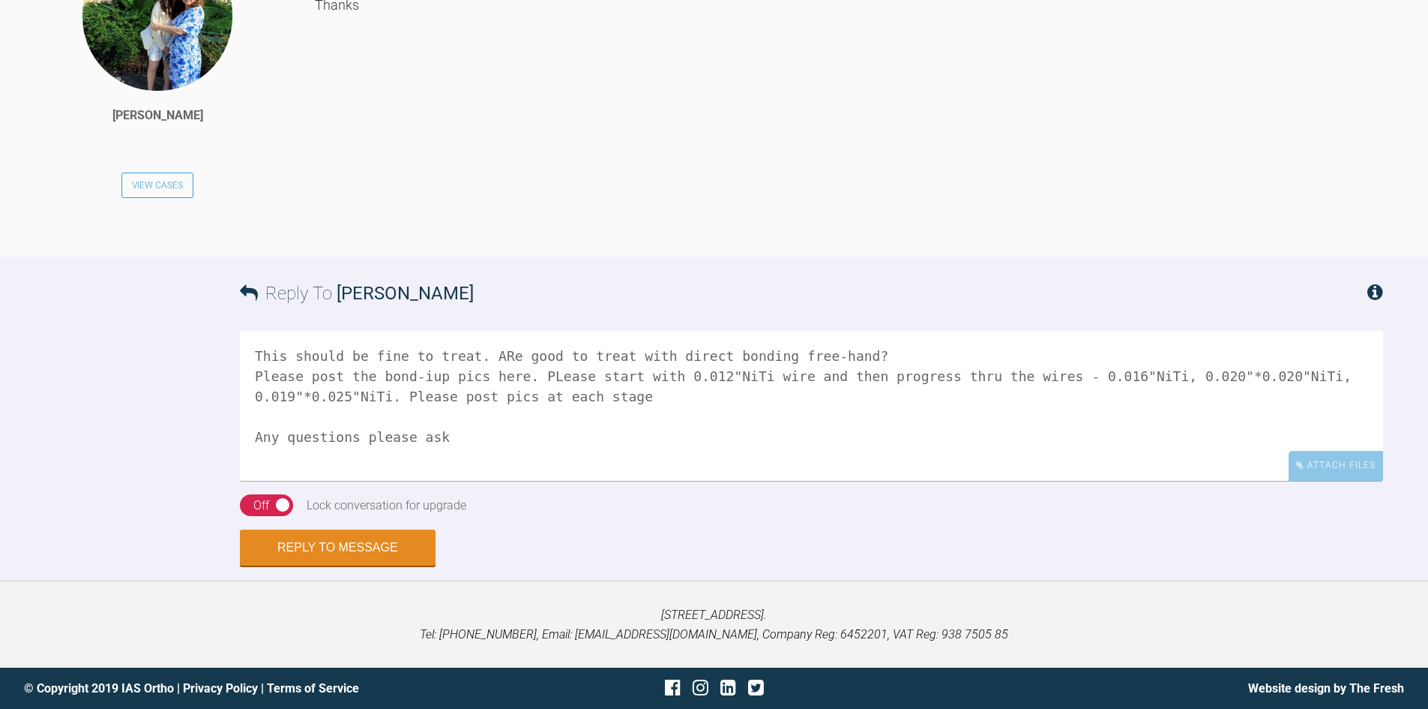
click at [503, 359] on textarea "This should be fine to treat. ARe good to treat with direct bonding free-hand? …" at bounding box center [811, 406] width 1143 height 150
click at [488, 359] on textarea "This should be fine to treat. ARe good to treat with direct bonding free-hand? …" at bounding box center [811, 406] width 1143 height 150
click at [421, 381] on textarea "This should be fine to treat. Are good to treat with direct bonding free-hand? …" at bounding box center [811, 406] width 1143 height 150
click at [528, 381] on textarea "This should be fine to treat. Are good to treat with direct bonding free-hand? …" at bounding box center [811, 406] width 1143 height 150
type textarea "This should be fine to treat. Are good to treat with direct bonding free-hand? …"
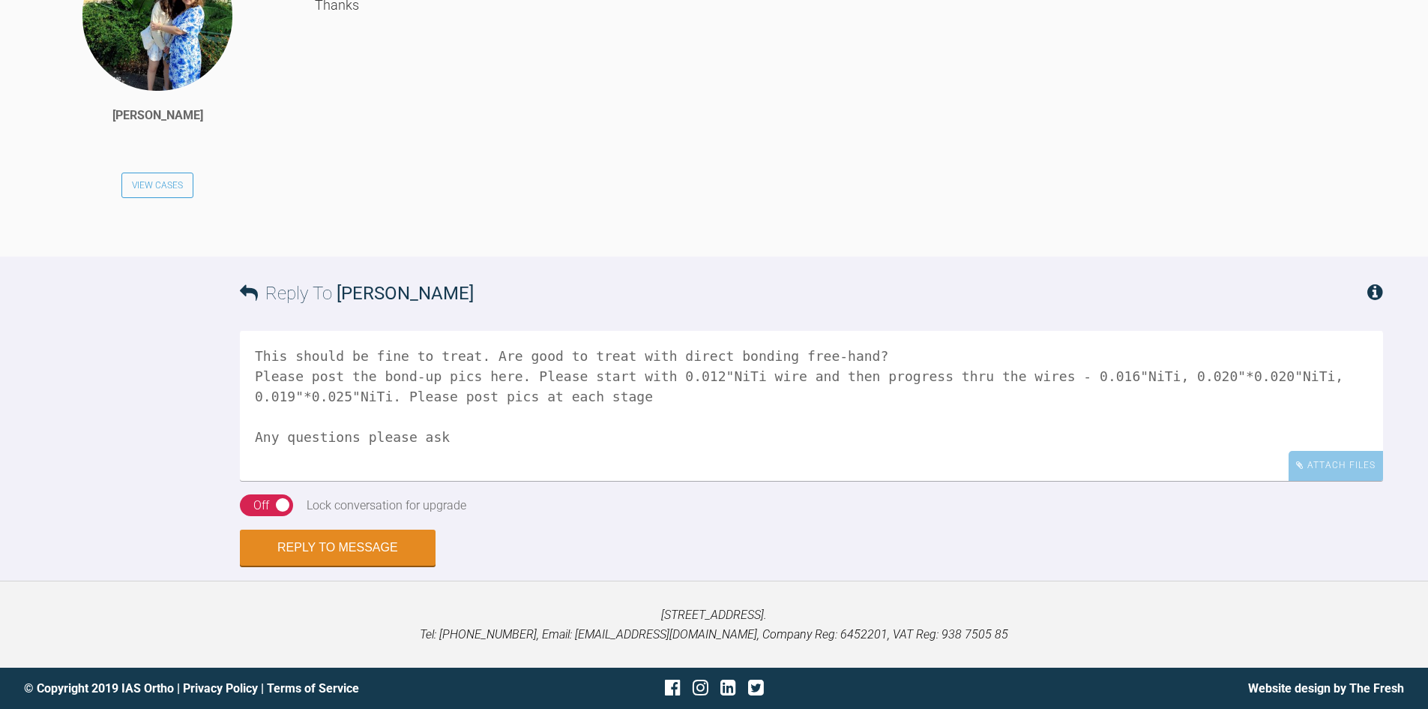
click at [265, 499] on div "Off" at bounding box center [261, 505] width 16 height 19
click at [343, 547] on button "Reply to Message" at bounding box center [338, 549] width 196 height 36
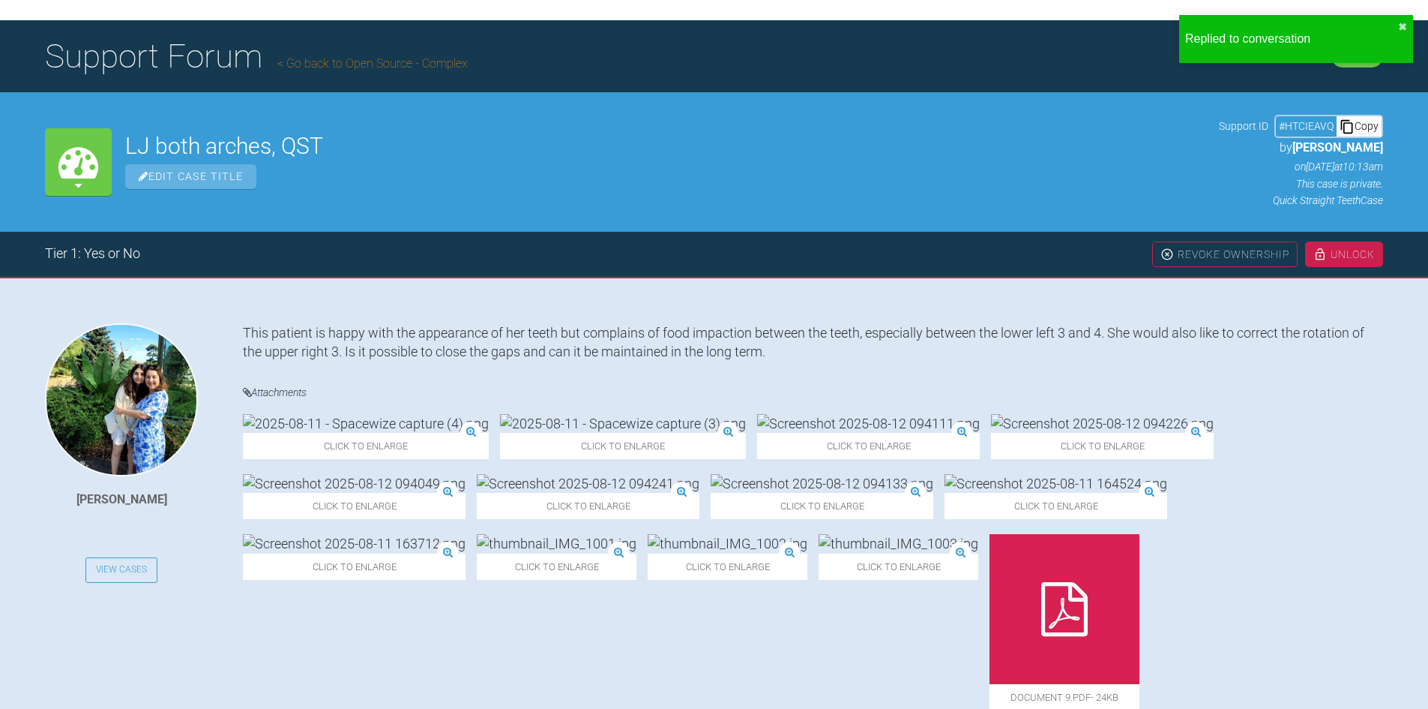
scroll to position [0, 0]
